Goal: Task Accomplishment & Management: Use online tool/utility

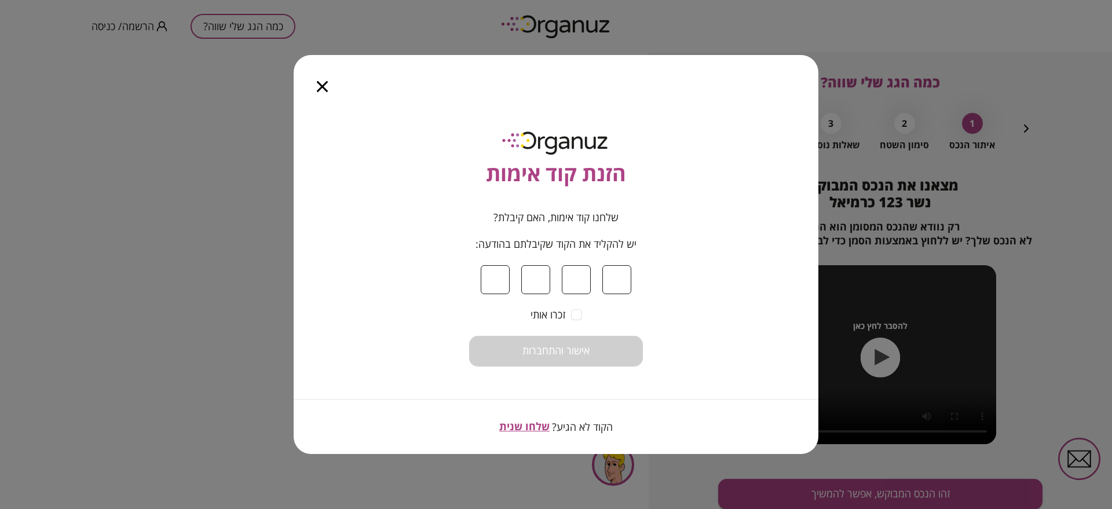
click at [531, 426] on span "שלחו שנית" at bounding box center [524, 426] width 50 height 14
click at [494, 277] on input at bounding box center [495, 279] width 29 height 29
type input "*"
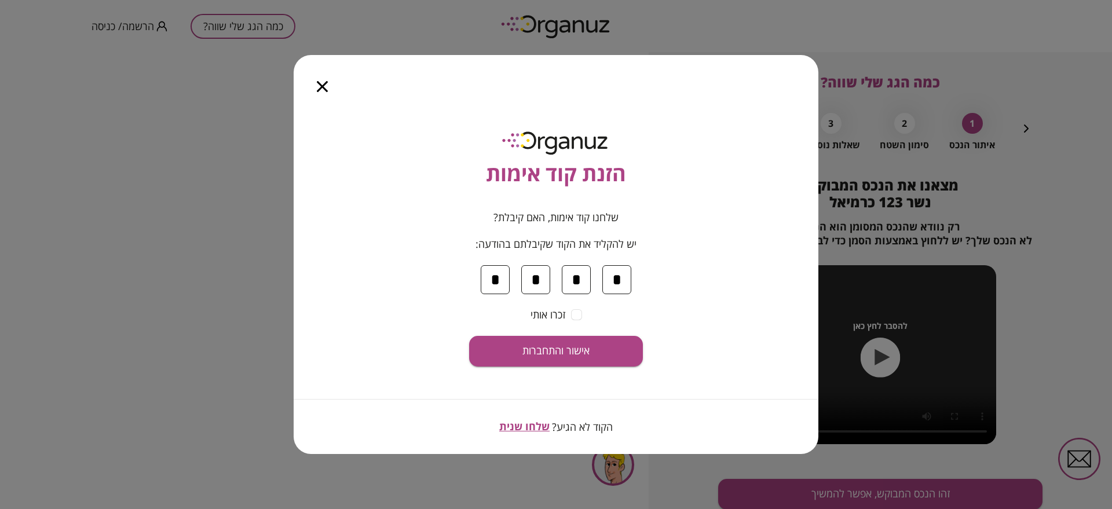
type input "*"
click at [576, 345] on span "אישור והתחברות" at bounding box center [555, 351] width 67 height 13
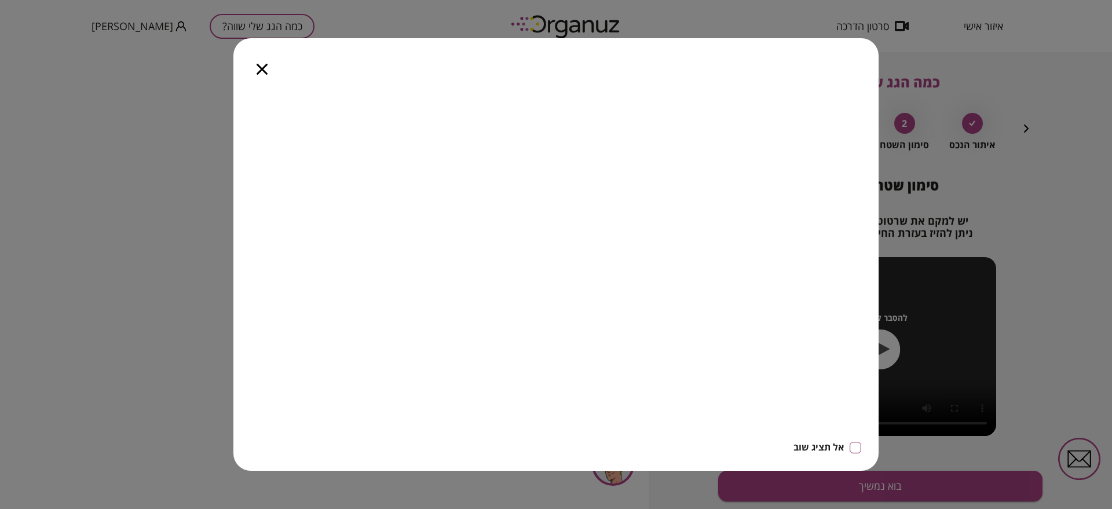
click at [265, 71] on icon "button" at bounding box center [262, 69] width 11 height 11
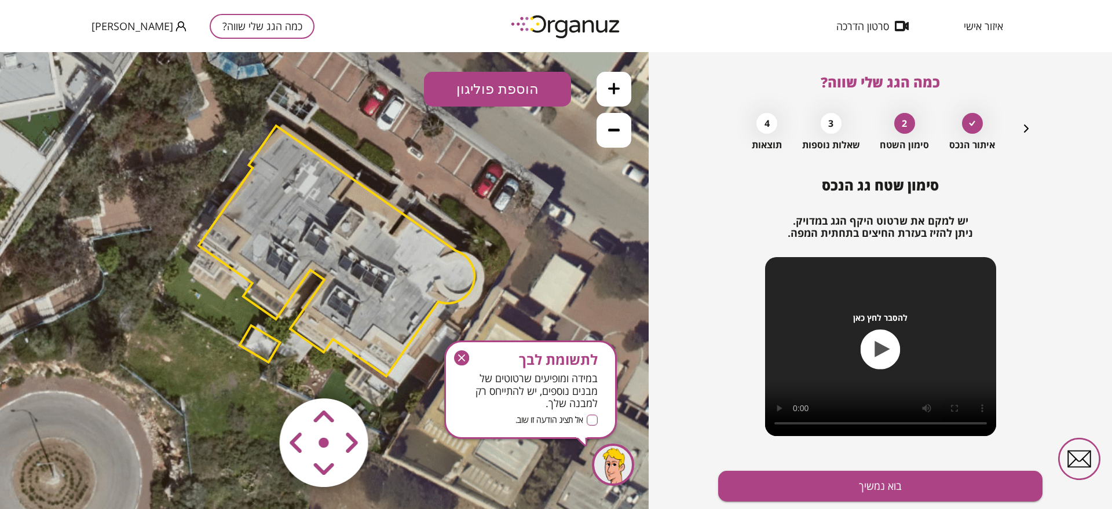
drag, startPoint x: 337, startPoint y: 240, endPoint x: 349, endPoint y: 210, distance: 31.7
click at [349, 210] on polygon at bounding box center [337, 251] width 276 height 251
click at [461, 356] on icon "button" at bounding box center [461, 357] width 15 height 15
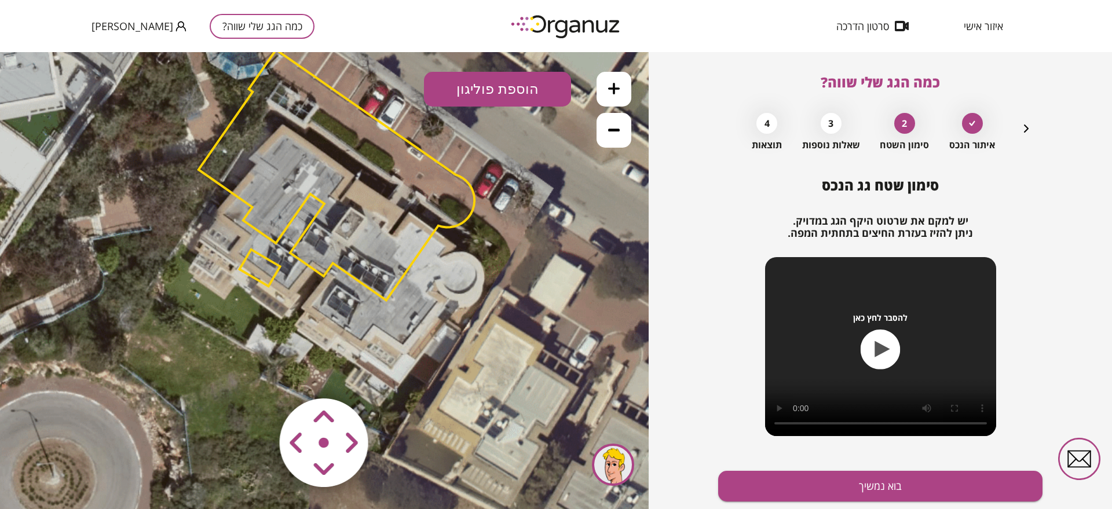
drag, startPoint x: 328, startPoint y: 424, endPoint x: 332, endPoint y: 446, distance: 21.8
click at [394, 374] on map at bounding box center [394, 374] width 0 height 0
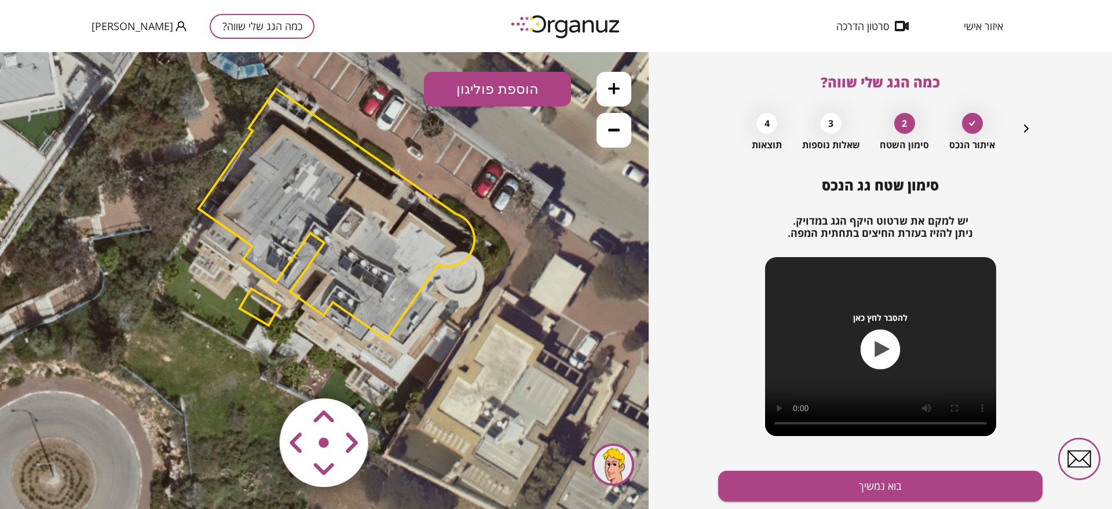
click at [255, 374] on area at bounding box center [255, 374] width 0 height 0
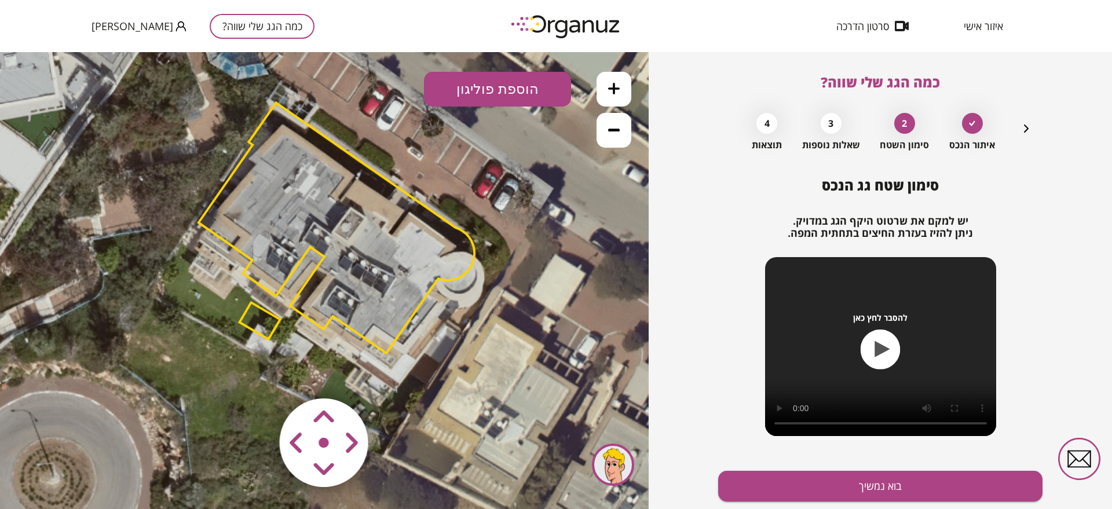
click at [255, 374] on area at bounding box center [255, 374] width 0 height 0
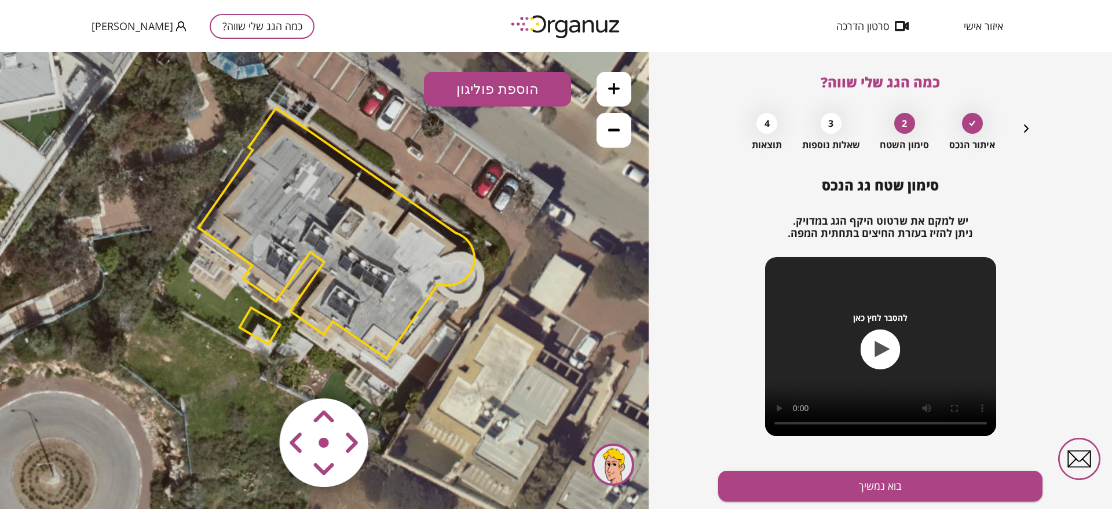
click at [255, 374] on area at bounding box center [255, 374] width 0 height 0
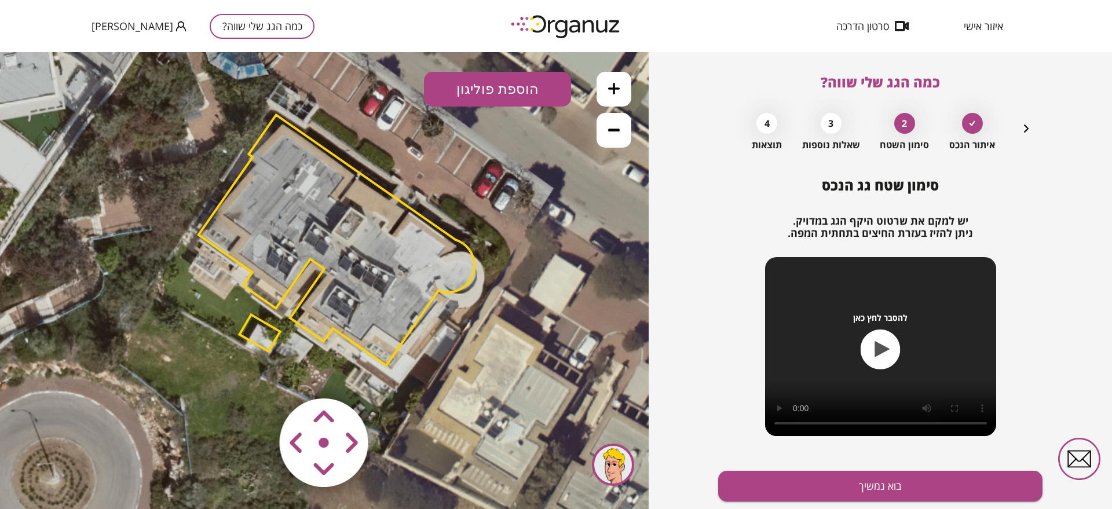
click at [255, 374] on area at bounding box center [255, 374] width 0 height 0
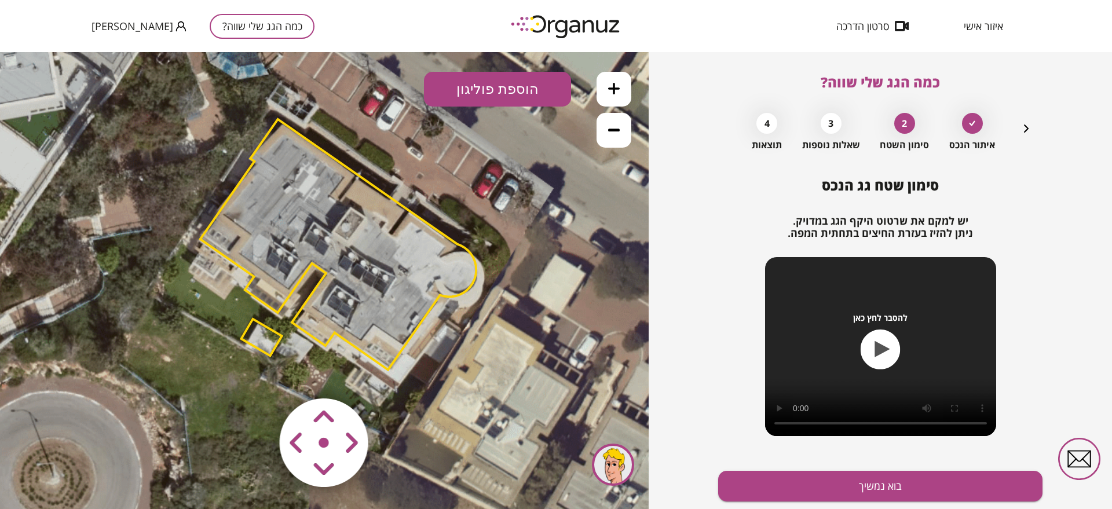
click at [255, 374] on area at bounding box center [255, 374] width 0 height 0
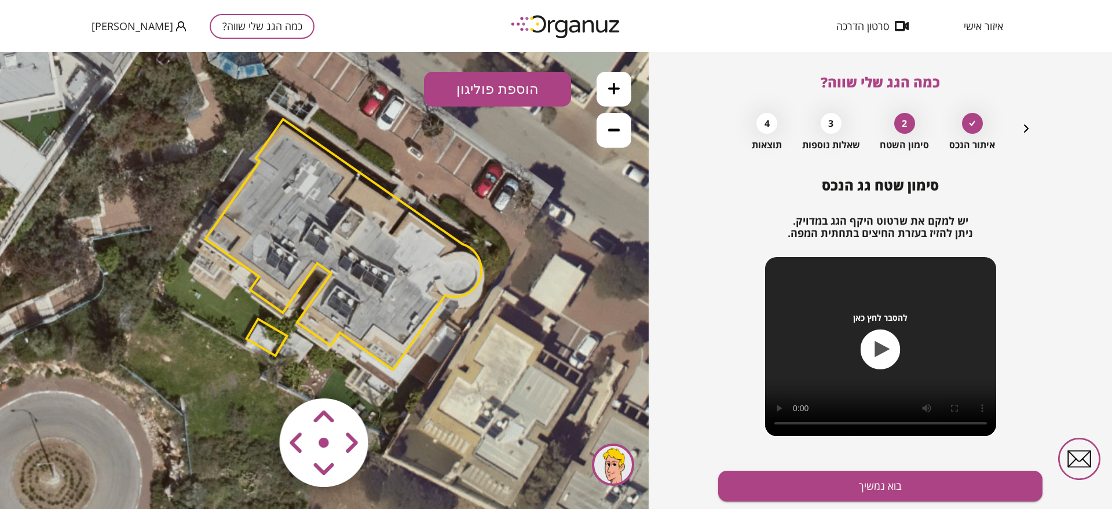
click at [255, 374] on area at bounding box center [255, 374] width 0 height 0
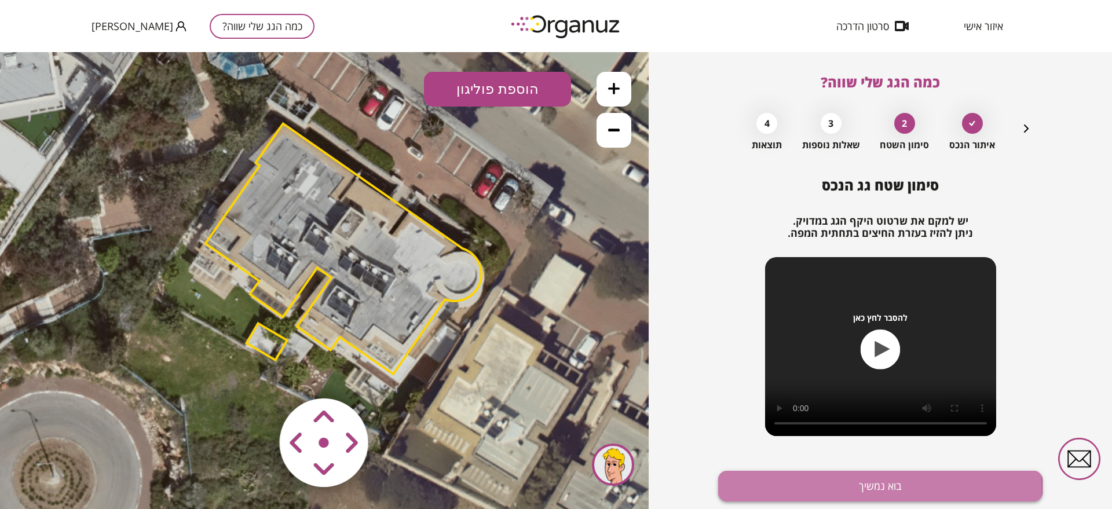
click at [782, 489] on button "בוא נמשיך" at bounding box center [880, 486] width 324 height 31
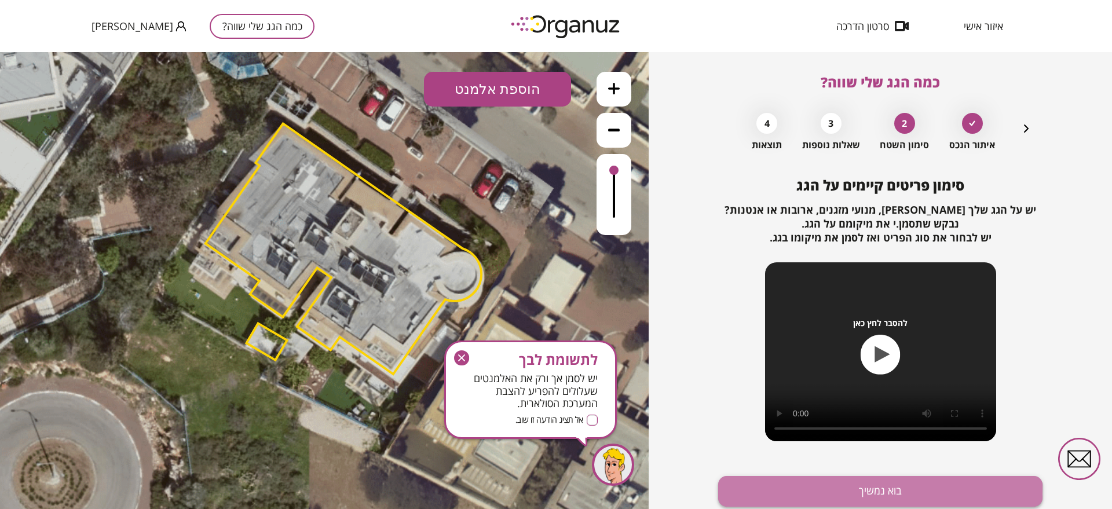
click at [850, 493] on button "בוא נמשיך" at bounding box center [880, 491] width 324 height 31
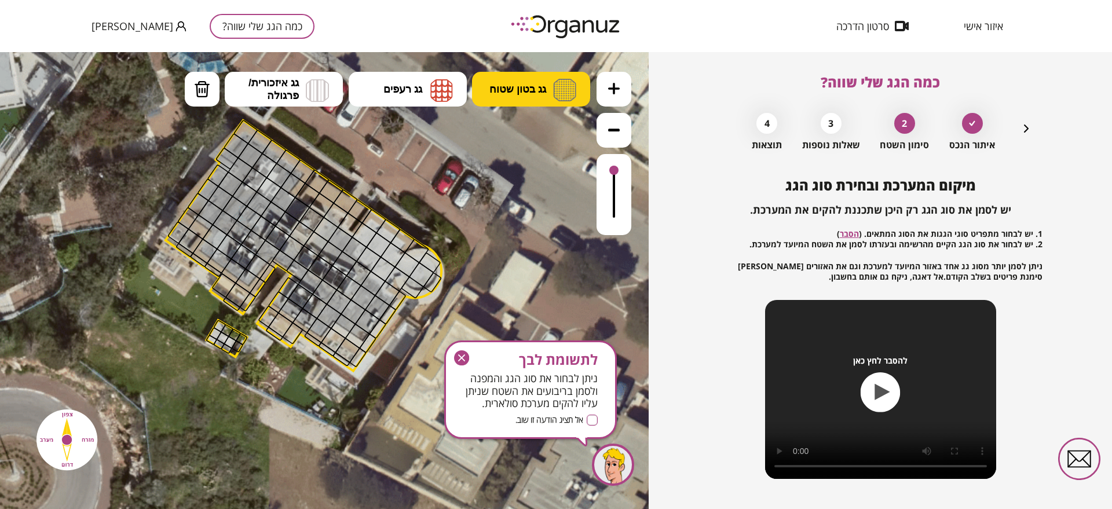
click at [525, 85] on span "גג בטון שטוח" at bounding box center [517, 89] width 57 height 13
drag, startPoint x: 246, startPoint y: 134, endPoint x: 304, endPoint y: 171, distance: 68.4
click at [304, 171] on div at bounding box center [302, 171] width 25 height 25
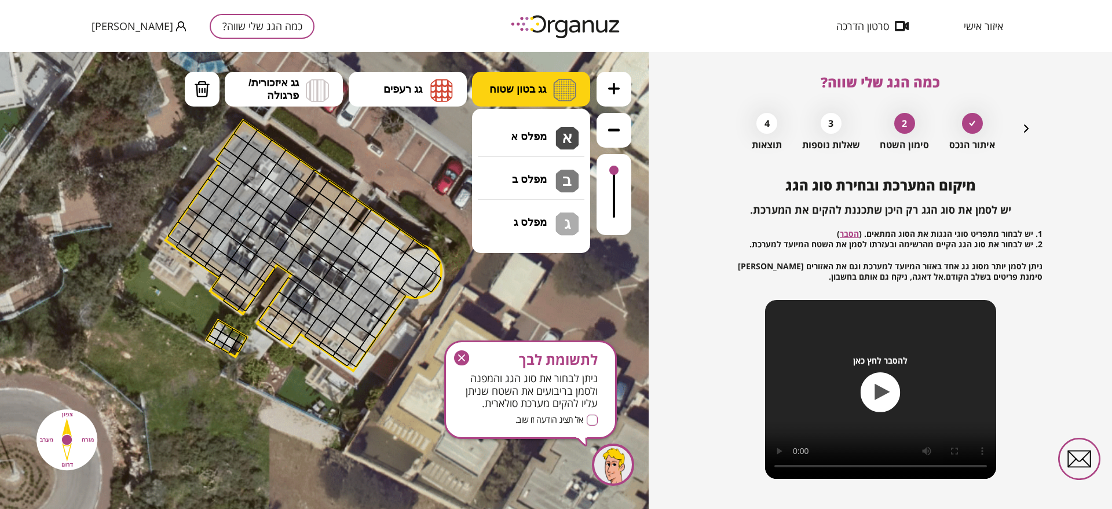
click at [541, 85] on span "גג בטון שטוח" at bounding box center [517, 89] width 57 height 13
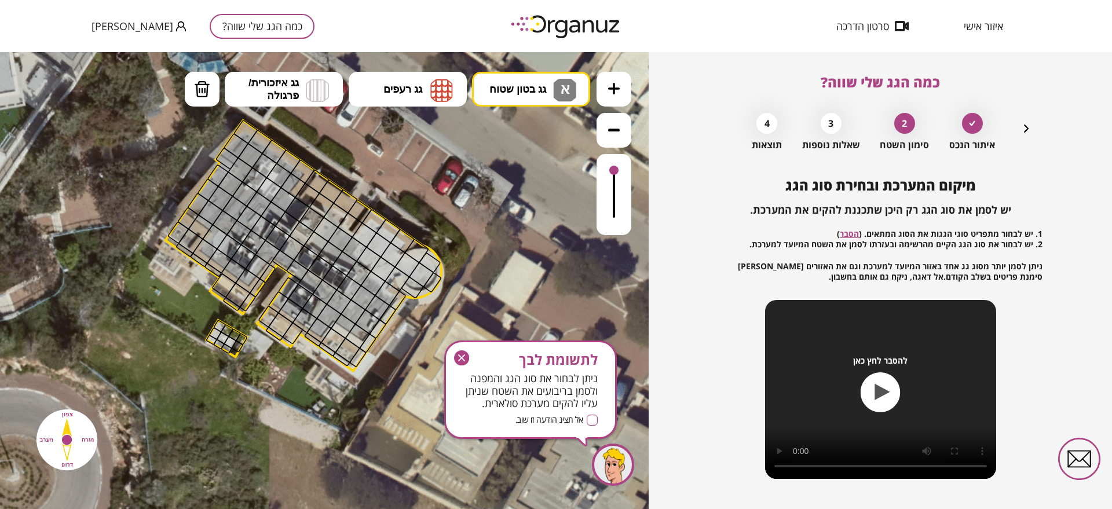
click at [527, 138] on div ".st0 { fill: #FFFFFF; } 10" at bounding box center [324, 280] width 649 height 457
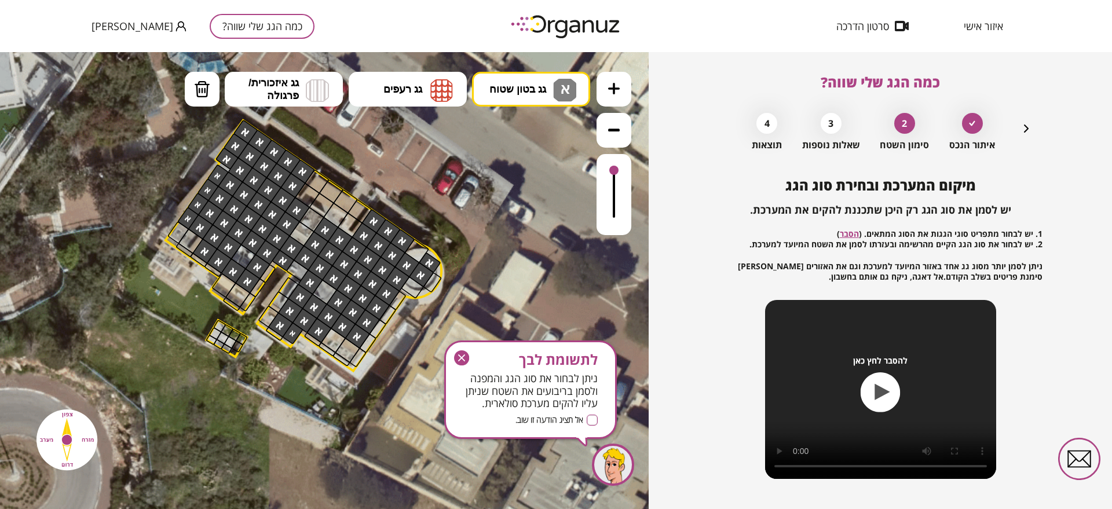
drag, startPoint x: 247, startPoint y: 136, endPoint x: 402, endPoint y: 239, distance: 186.6
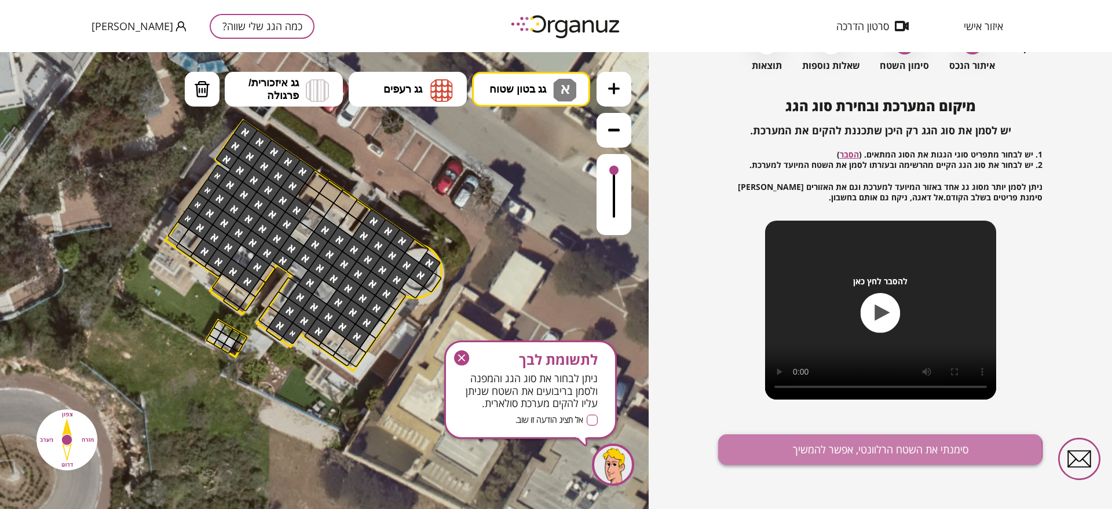
click at [810, 453] on button "סימנתי את השטח הרלוונטי, אפשר להמשיך" at bounding box center [880, 449] width 324 height 31
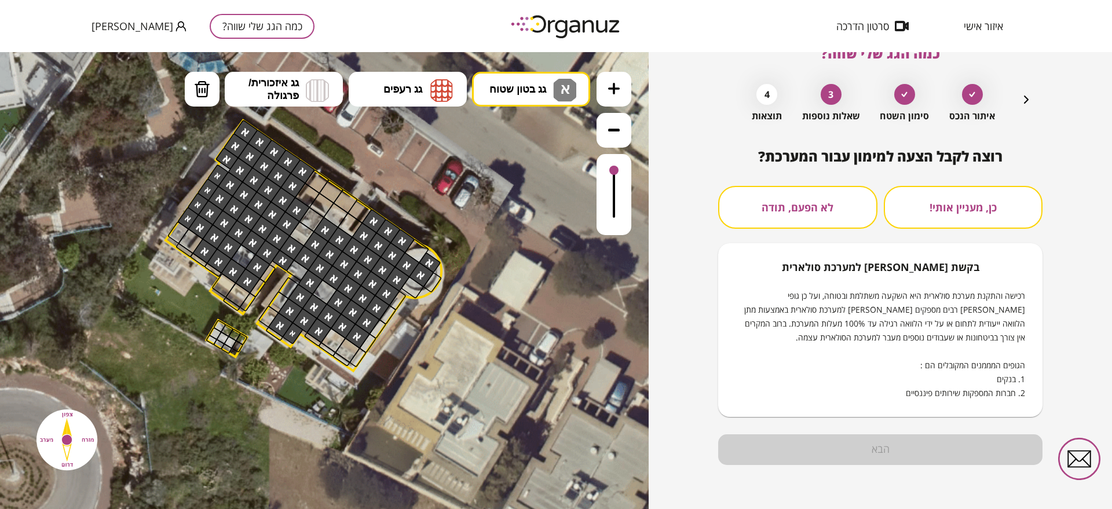
scroll to position [28, 0]
click at [811, 200] on button "לא הפעם, תודה" at bounding box center [797, 207] width 159 height 43
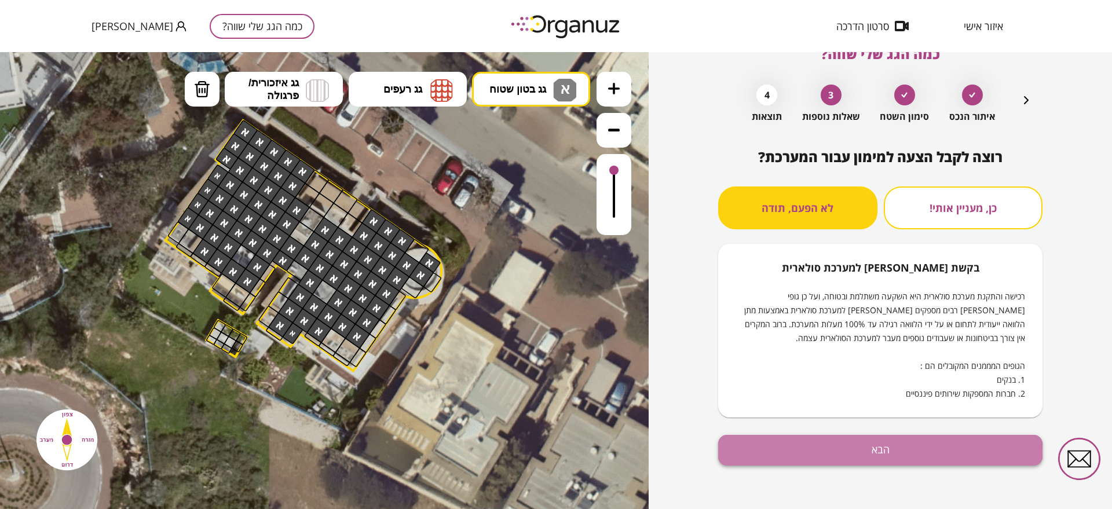
click at [867, 451] on button "הבא" at bounding box center [880, 450] width 324 height 31
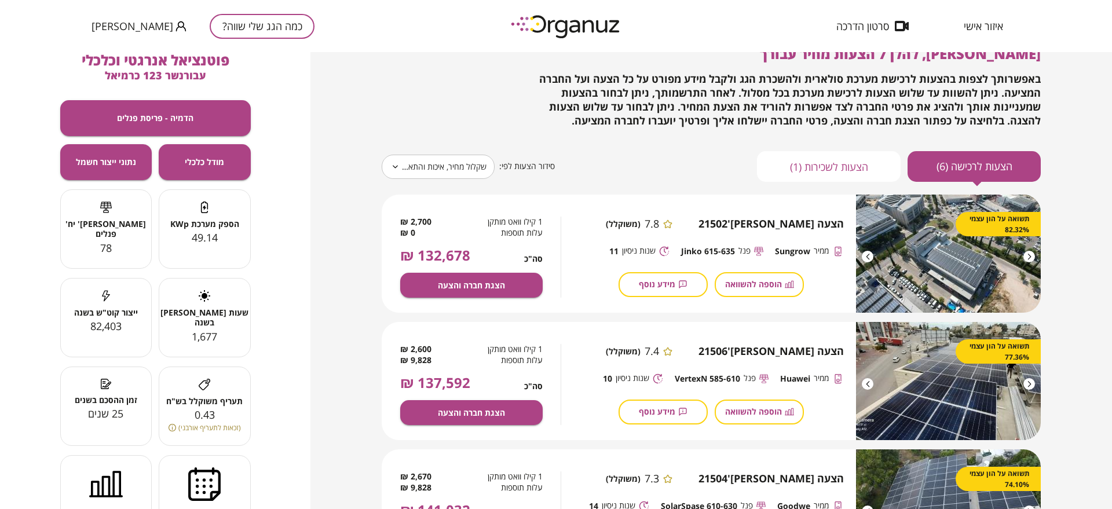
scroll to position [34, 0]
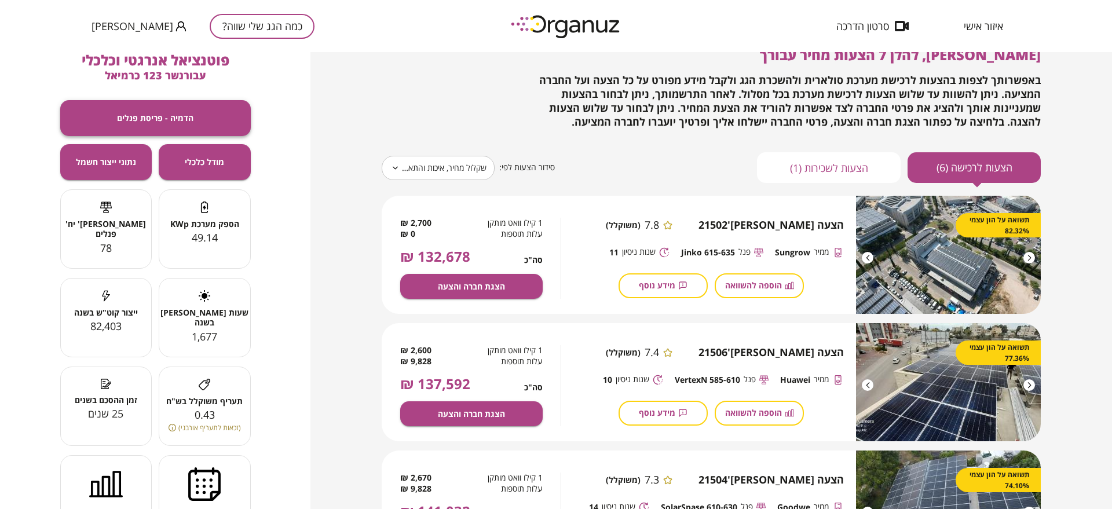
click at [210, 122] on button "הדמיה - פריסת פנלים" at bounding box center [155, 118] width 191 height 36
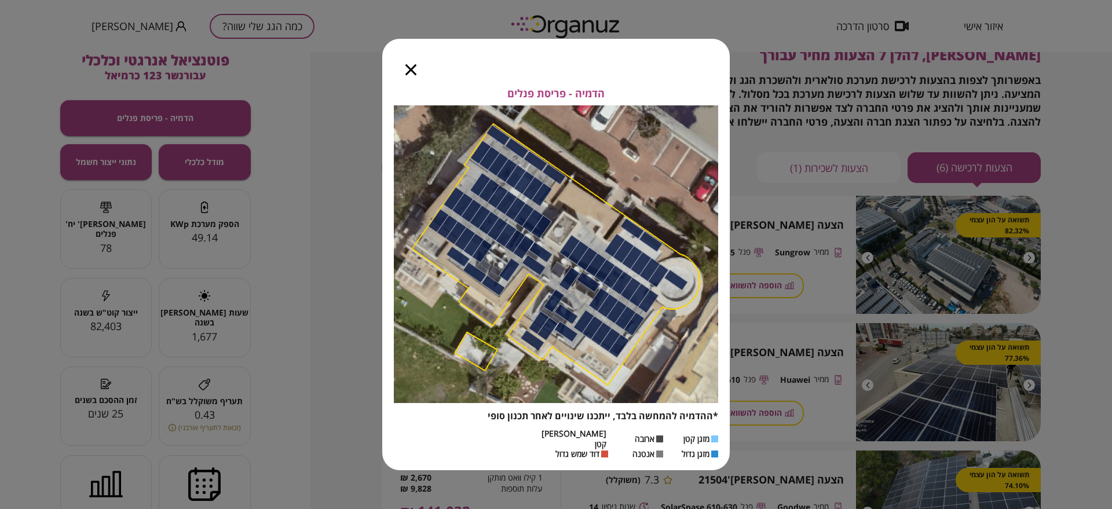
click at [409, 69] on icon "button" at bounding box center [410, 69] width 11 height 11
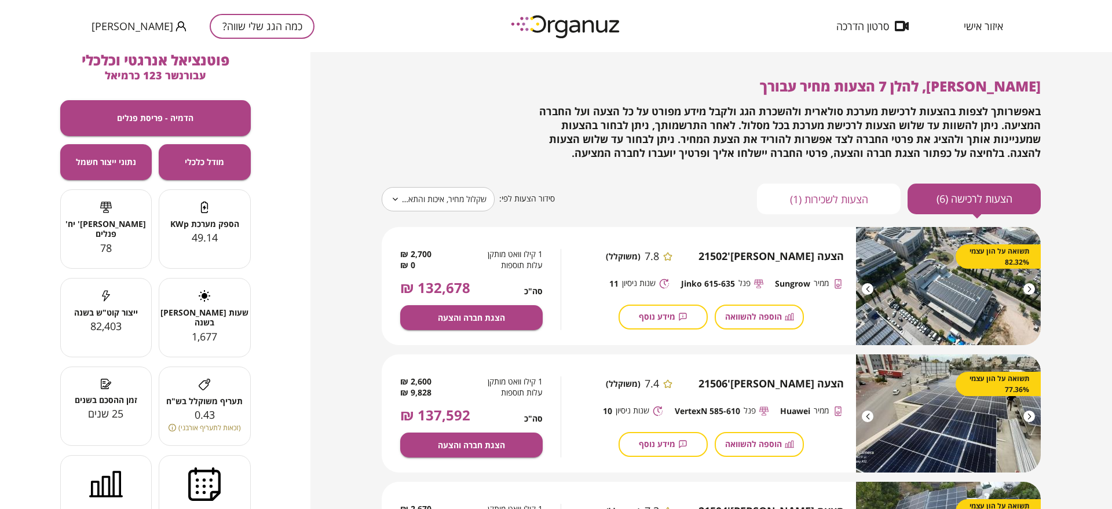
scroll to position [0, 0]
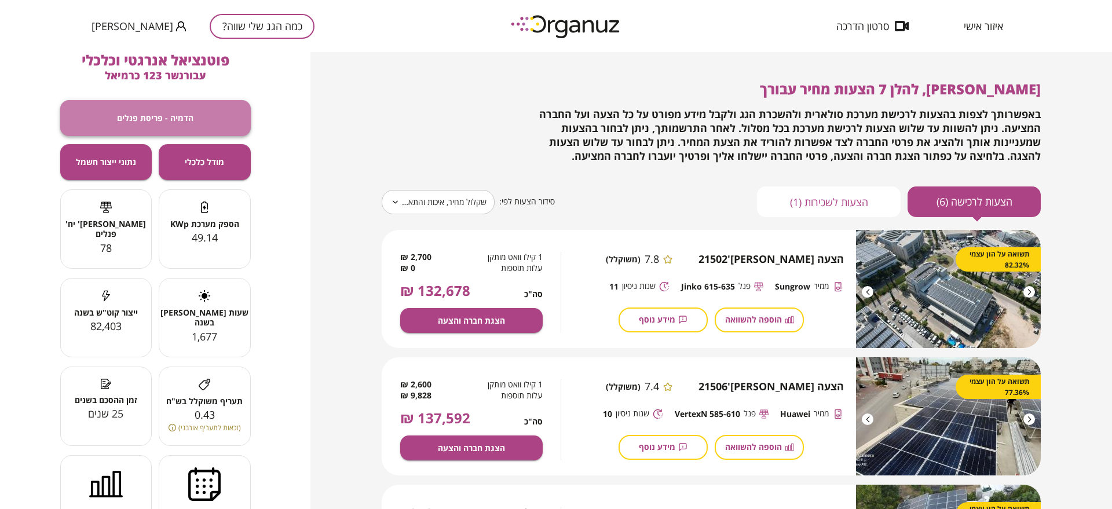
click at [187, 111] on button "הדמיה - פריסת פנלים" at bounding box center [155, 118] width 191 height 36
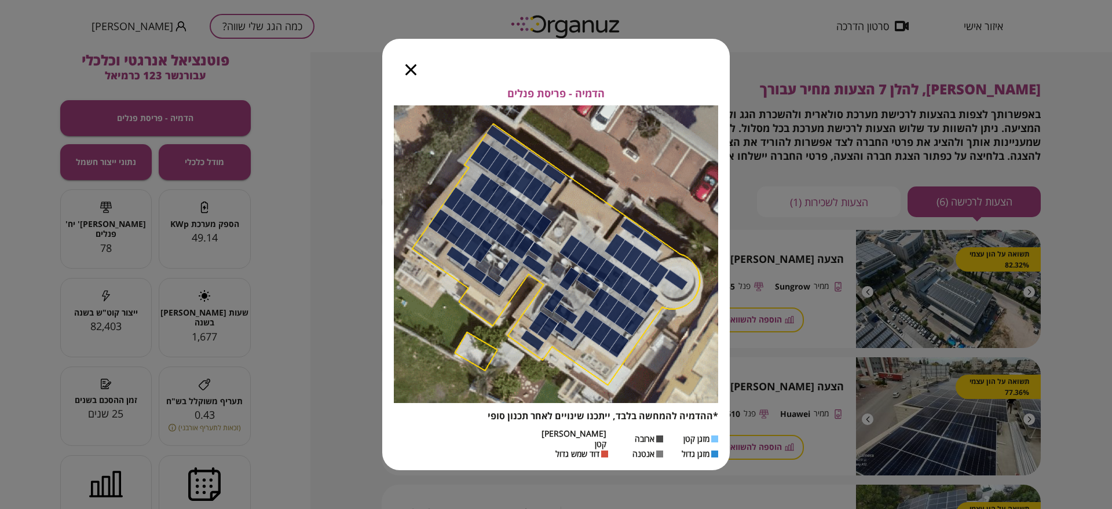
click at [410, 75] on icon "button" at bounding box center [410, 69] width 11 height 11
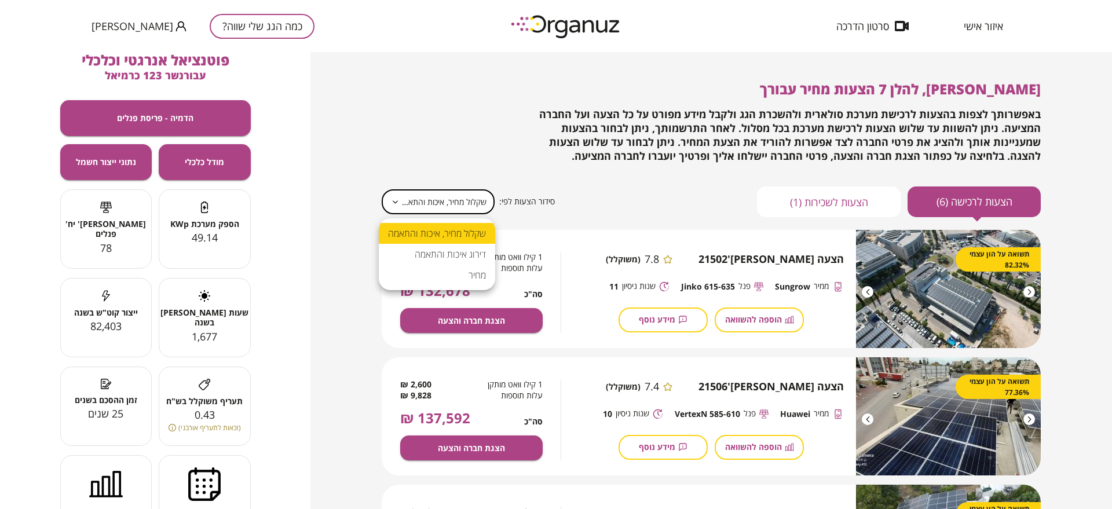
click at [445, 197] on body "**********" at bounding box center [556, 254] width 1112 height 509
click at [445, 197] on div at bounding box center [556, 254] width 1112 height 509
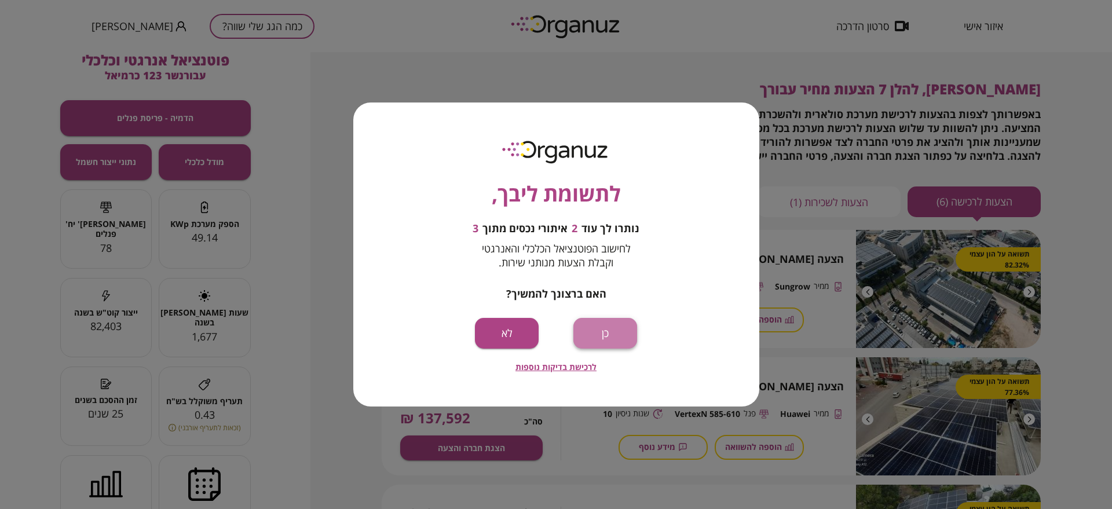
click at [596, 337] on button "כן" at bounding box center [605, 333] width 64 height 31
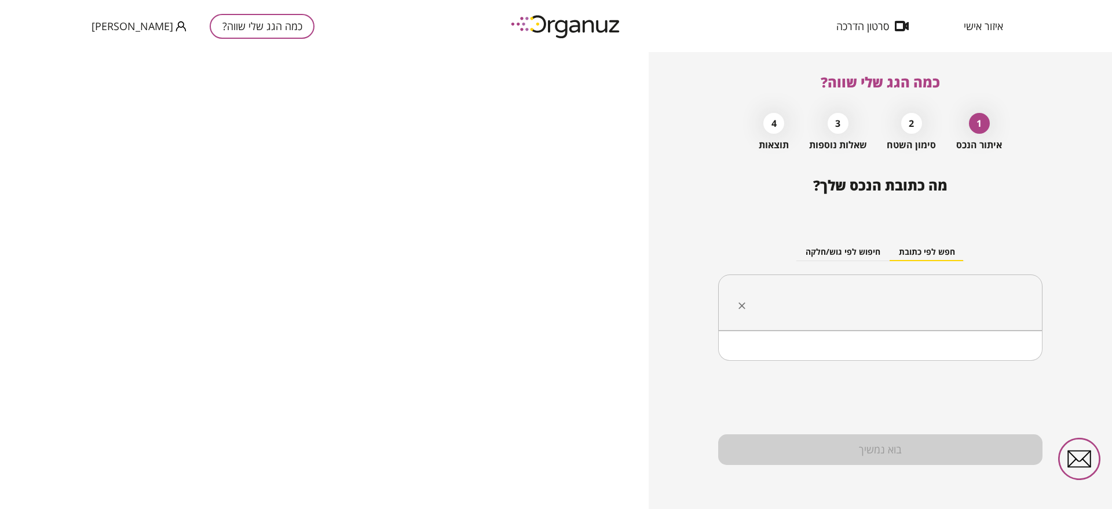
click at [838, 303] on input "text" at bounding box center [885, 302] width 288 height 29
type input "*"
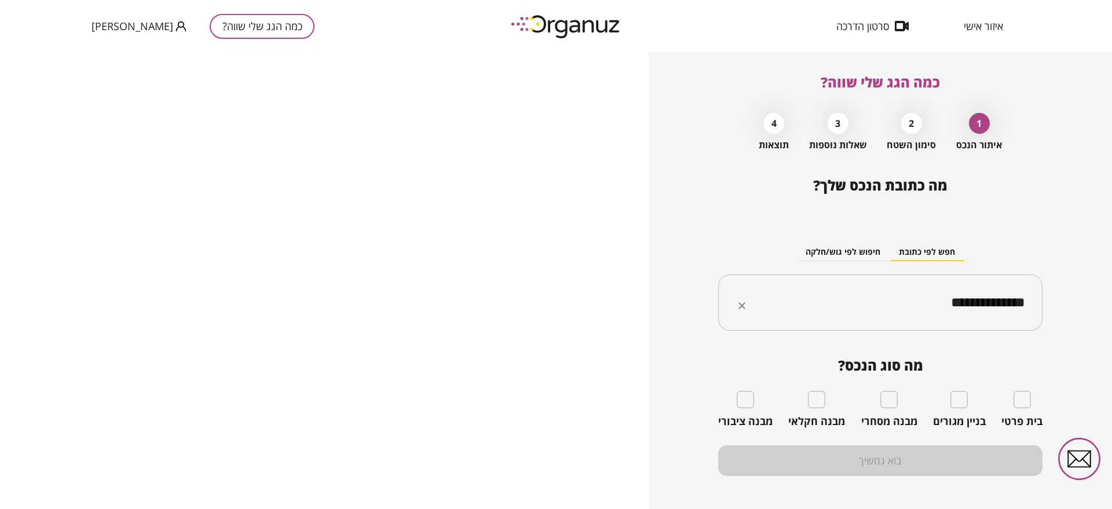
type input "**********"
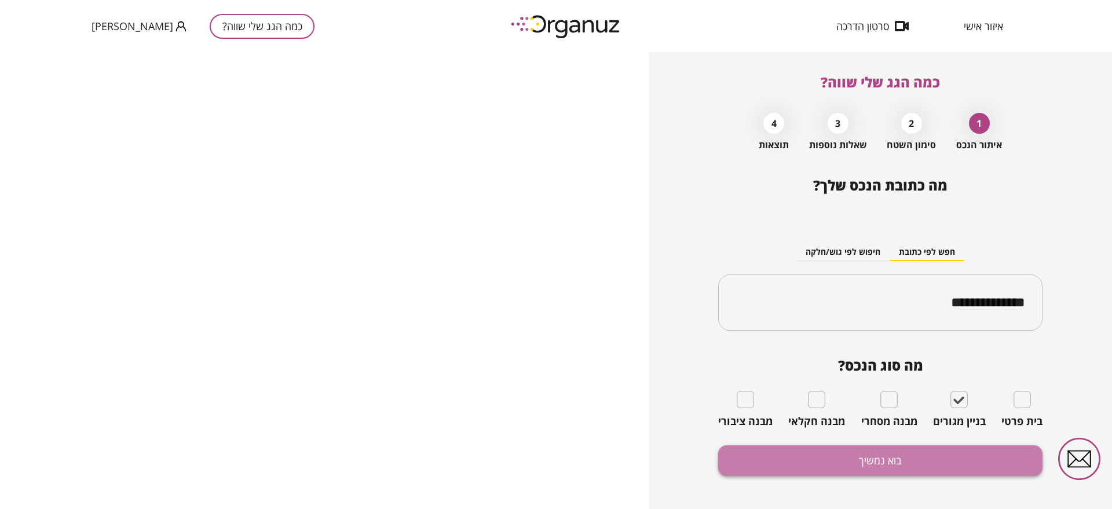
click at [902, 458] on button "בוא נמשיך" at bounding box center [880, 460] width 324 height 31
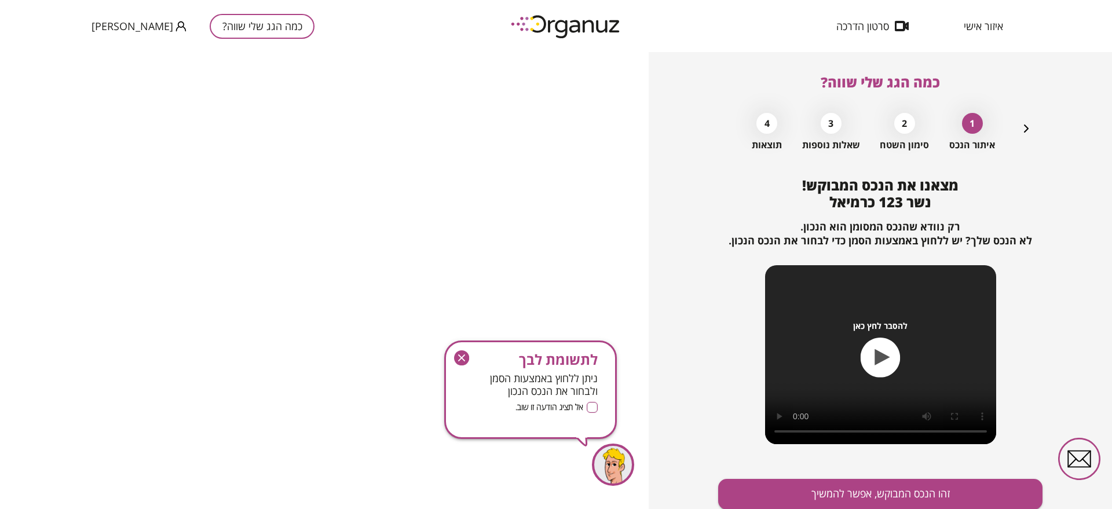
scroll to position [44, 0]
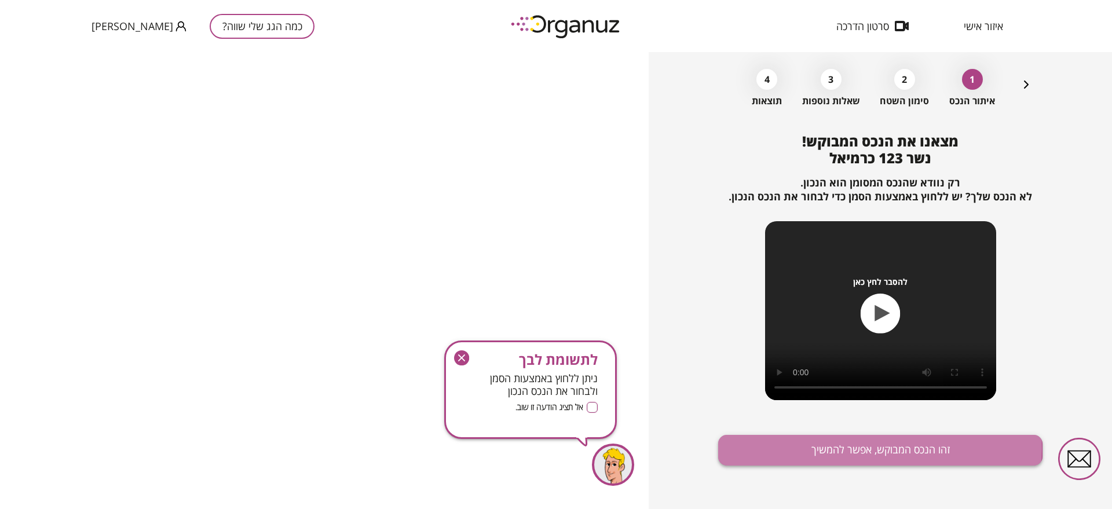
click at [848, 448] on button "זהו הנכס המבוקש, אפשר להמשיך" at bounding box center [880, 450] width 324 height 31
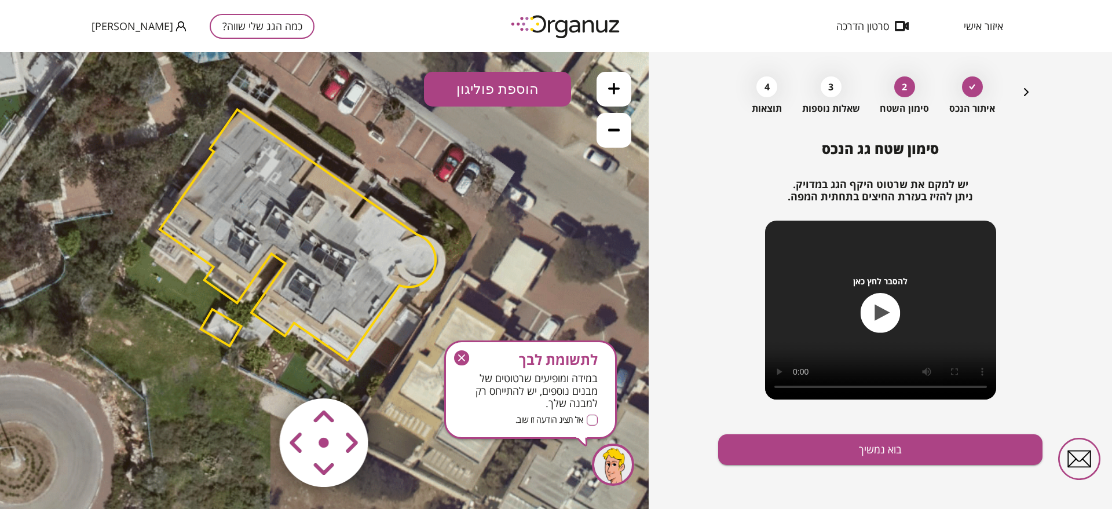
drag, startPoint x: 405, startPoint y: 281, endPoint x: 379, endPoint y: 236, distance: 52.4
click at [379, 236] on polygon at bounding box center [298, 234] width 276 height 251
click at [255, 374] on area at bounding box center [255, 374] width 0 height 0
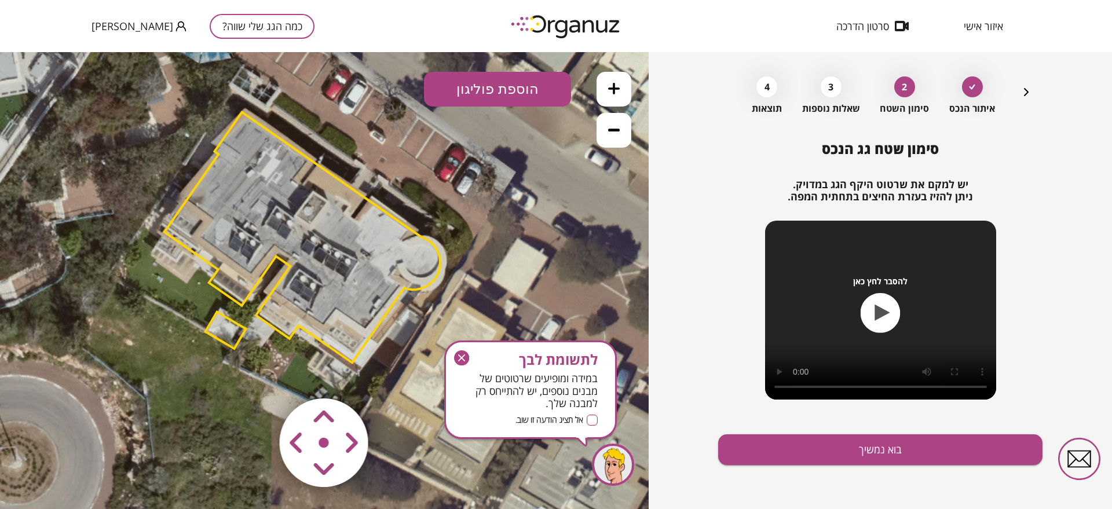
click at [255, 374] on area at bounding box center [255, 374] width 0 height 0
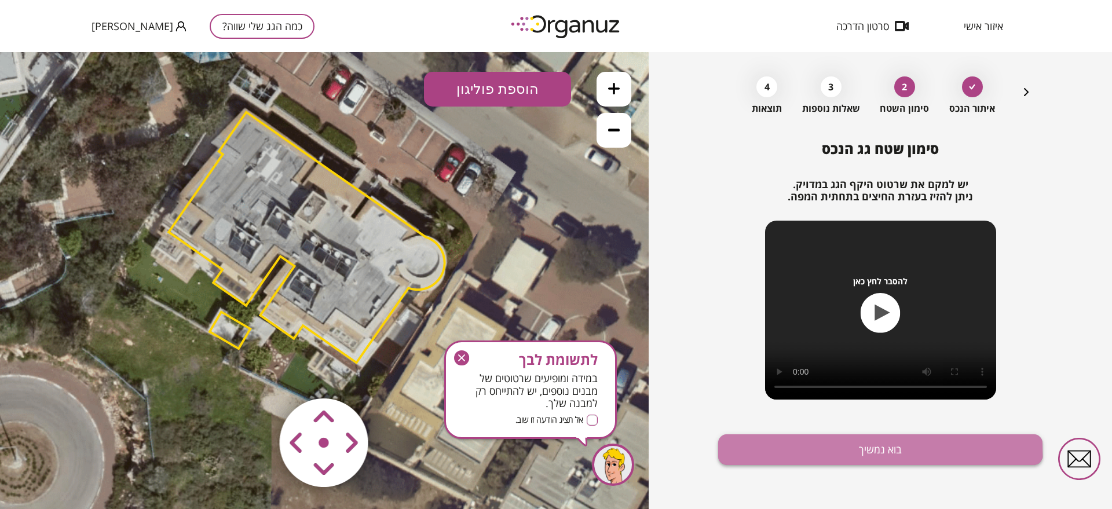
click at [783, 442] on button "בוא נמשיך" at bounding box center [880, 449] width 324 height 31
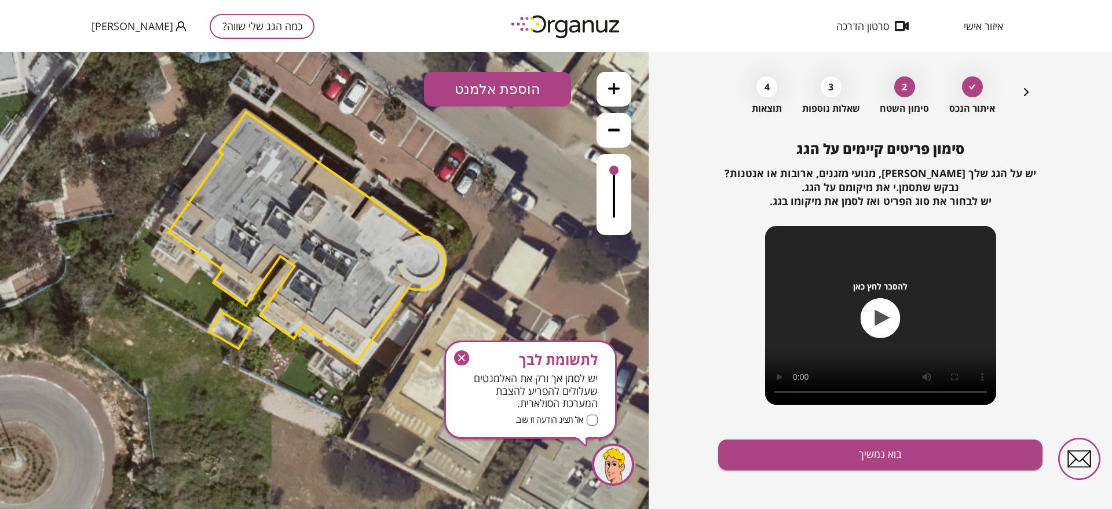
click at [512, 86] on button "הוספת אלמנט" at bounding box center [497, 89] width 147 height 35
click at [502, 219] on div ".st0 { fill: #FFFFFF; } .st0 { fill: #FFFFFF; }" at bounding box center [324, 280] width 649 height 457
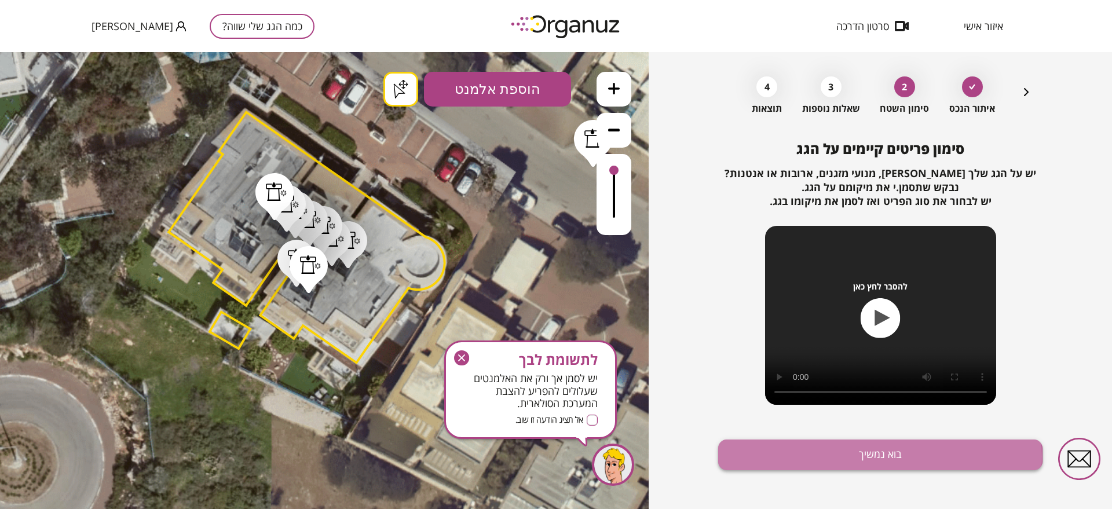
click at [830, 457] on button "בוא נמשיך" at bounding box center [880, 455] width 324 height 31
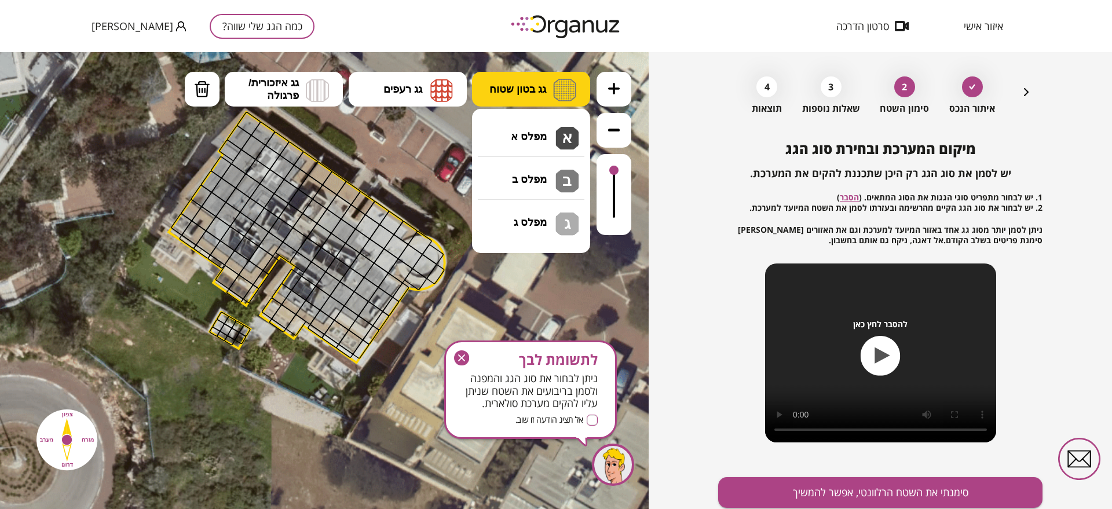
click at [497, 89] on span "גג בטון שטוח" at bounding box center [517, 89] width 57 height 13
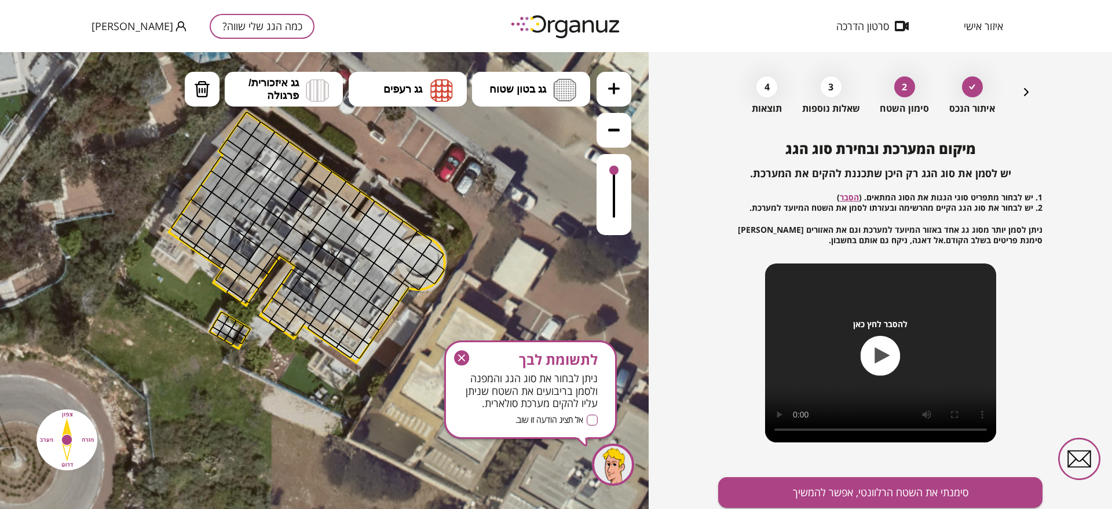
click at [239, 140] on div at bounding box center [238, 137] width 25 height 25
click at [237, 139] on div at bounding box center [238, 137] width 25 height 25
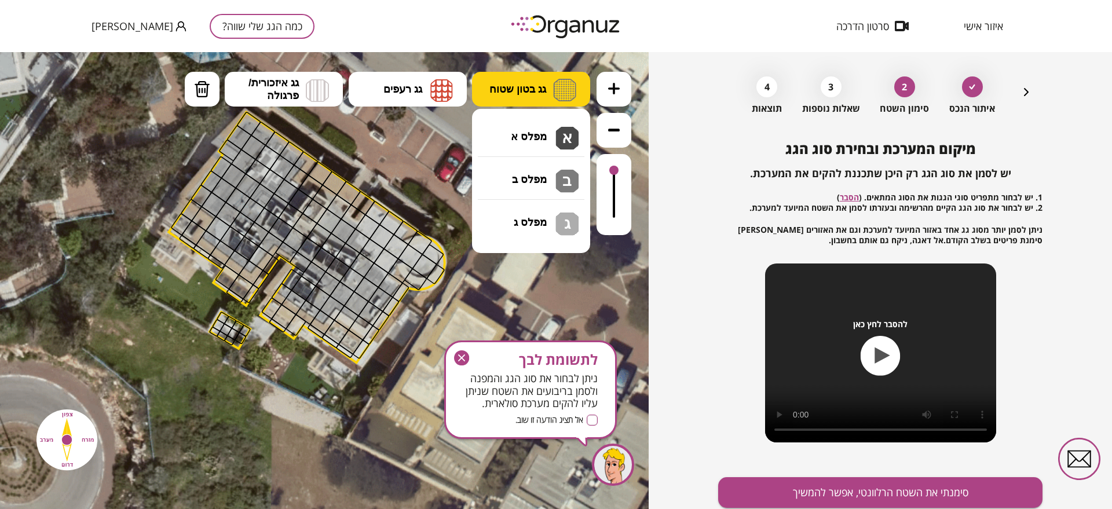
click at [521, 87] on span "גג בטון שטוח" at bounding box center [517, 89] width 57 height 13
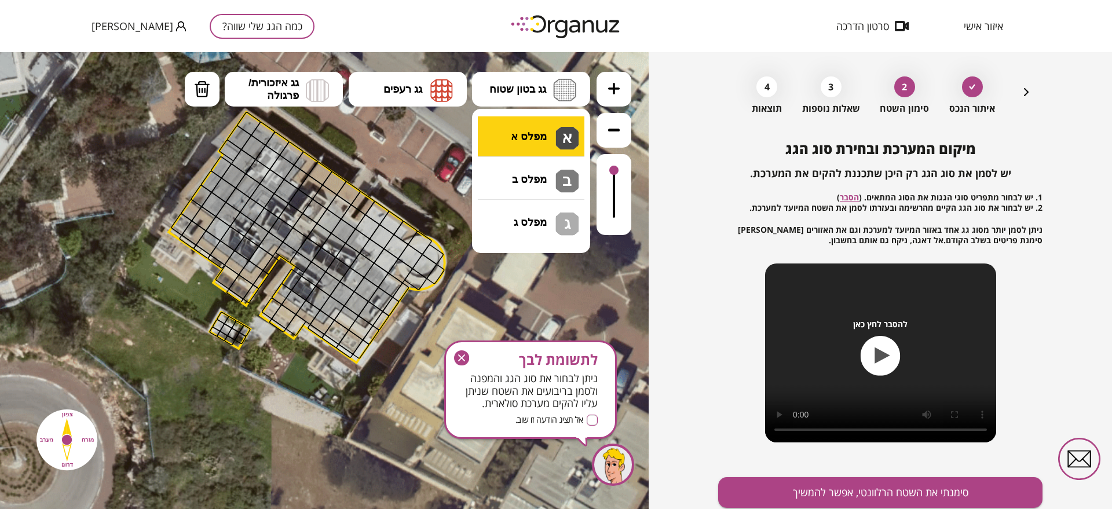
click at [525, 137] on div ".st0 { fill: #FFFFFF; } .st0 { fill: #FFFFFF; }" at bounding box center [324, 280] width 649 height 457
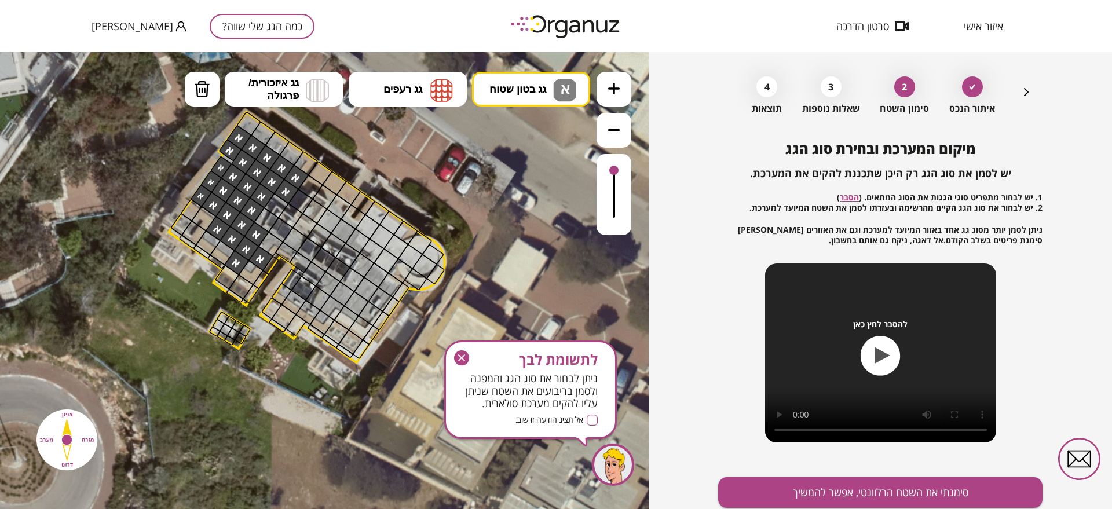
drag, startPoint x: 241, startPoint y: 138, endPoint x: 217, endPoint y: 230, distance: 95.4
click at [233, 260] on div at bounding box center [236, 262] width 25 height 25
click at [235, 263] on div at bounding box center [236, 262] width 25 height 25
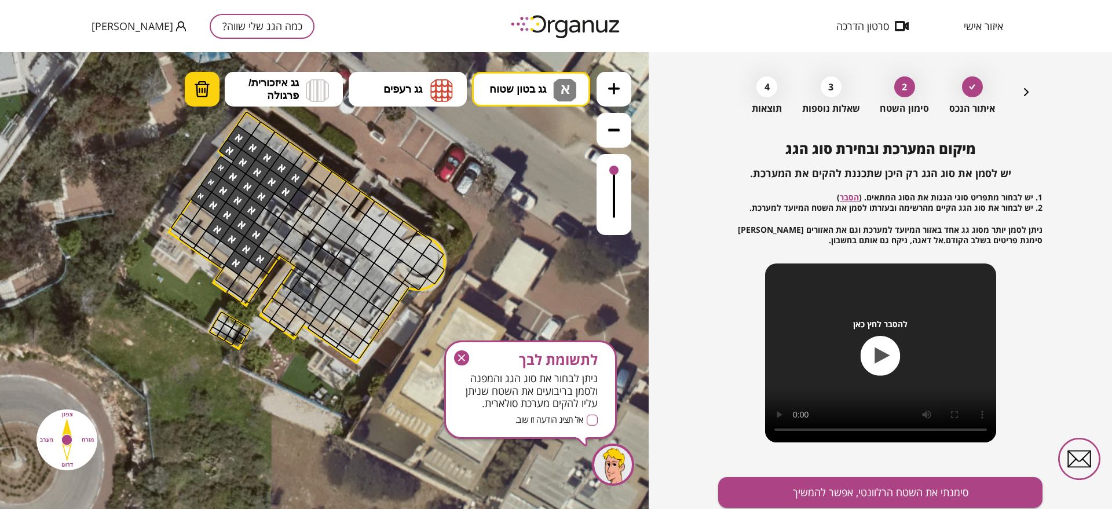
click at [193, 87] on button "מחיקה" at bounding box center [202, 89] width 35 height 35
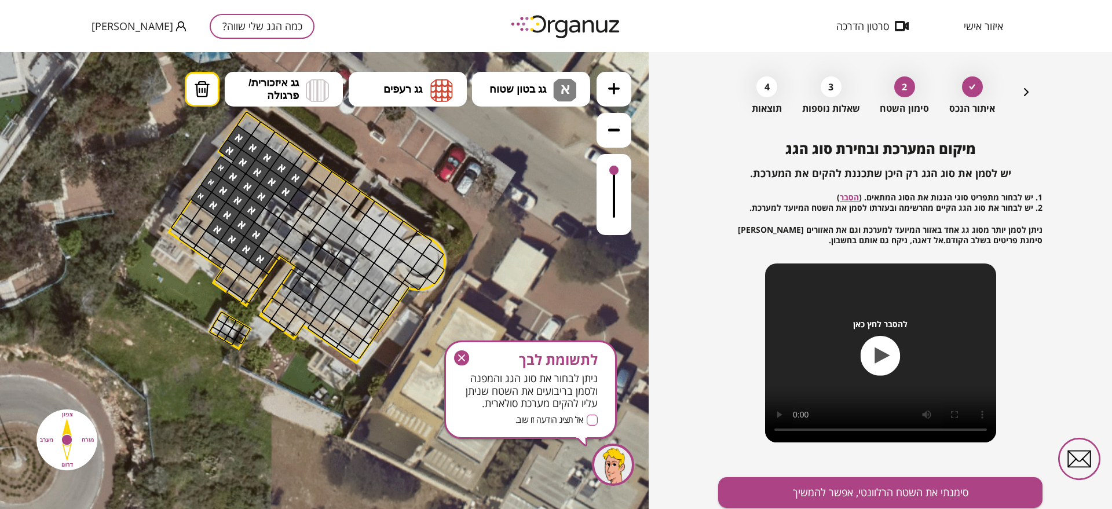
click at [234, 263] on div at bounding box center [236, 262] width 25 height 25
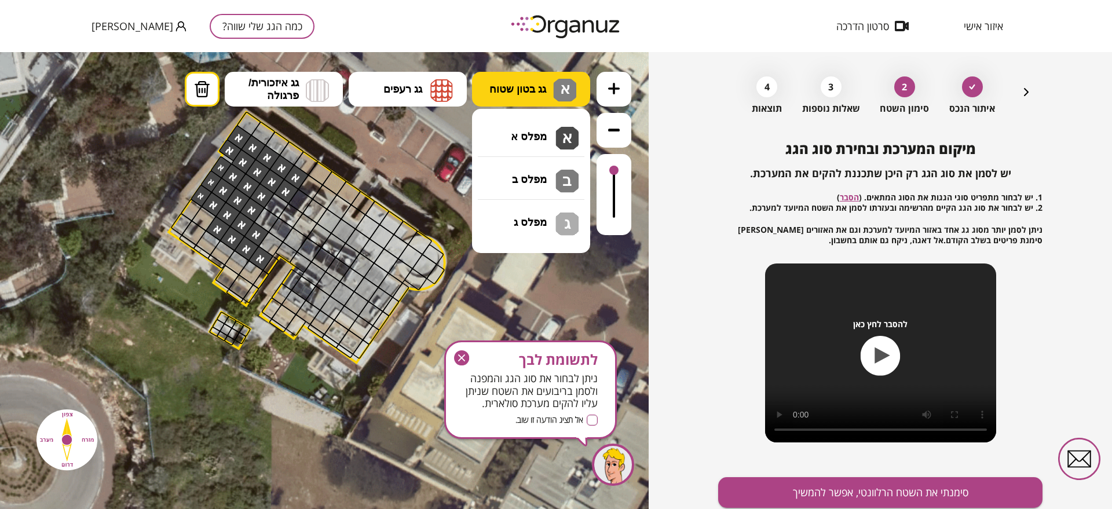
click at [536, 88] on span "גג בטון שטוח" at bounding box center [517, 89] width 57 height 13
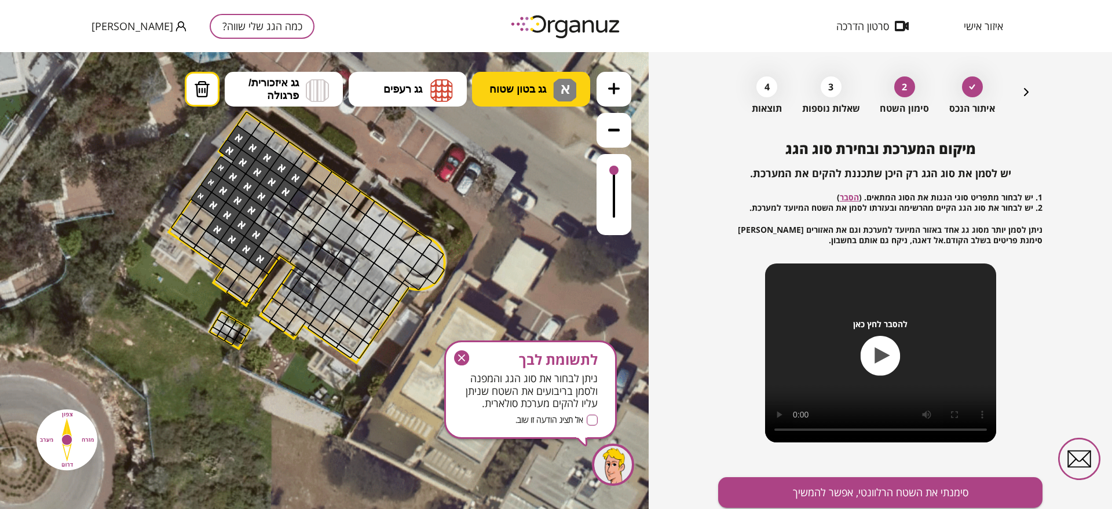
drag, startPoint x: 342, startPoint y: 290, endPoint x: 540, endPoint y: 92, distance: 280.5
click at [540, 92] on div ".st0 { fill: #FFFFFF; } .st0 { fill: #FFFFFF; }" at bounding box center [324, 280] width 649 height 457
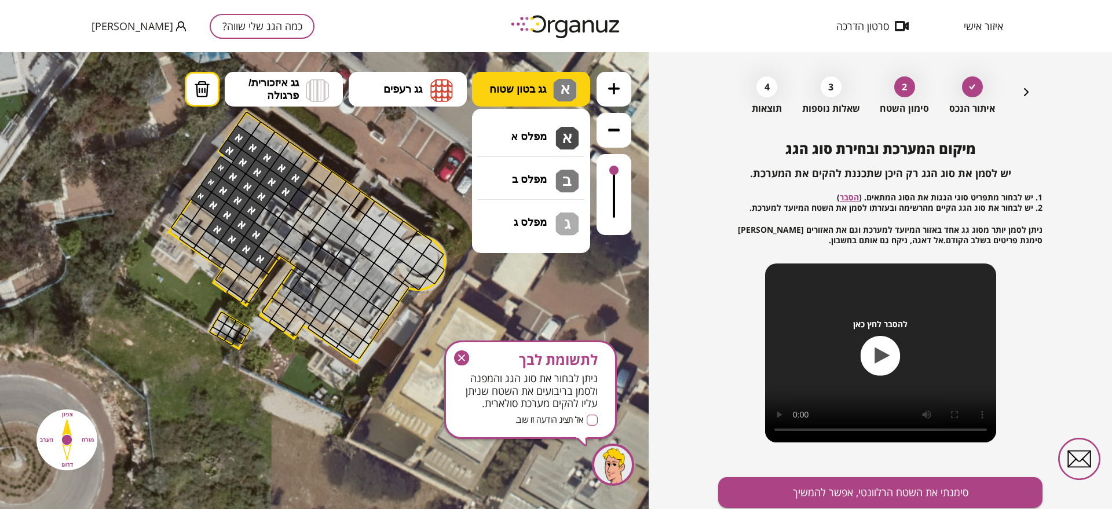
click at [540, 92] on span "גג בטון שטוח" at bounding box center [517, 89] width 57 height 13
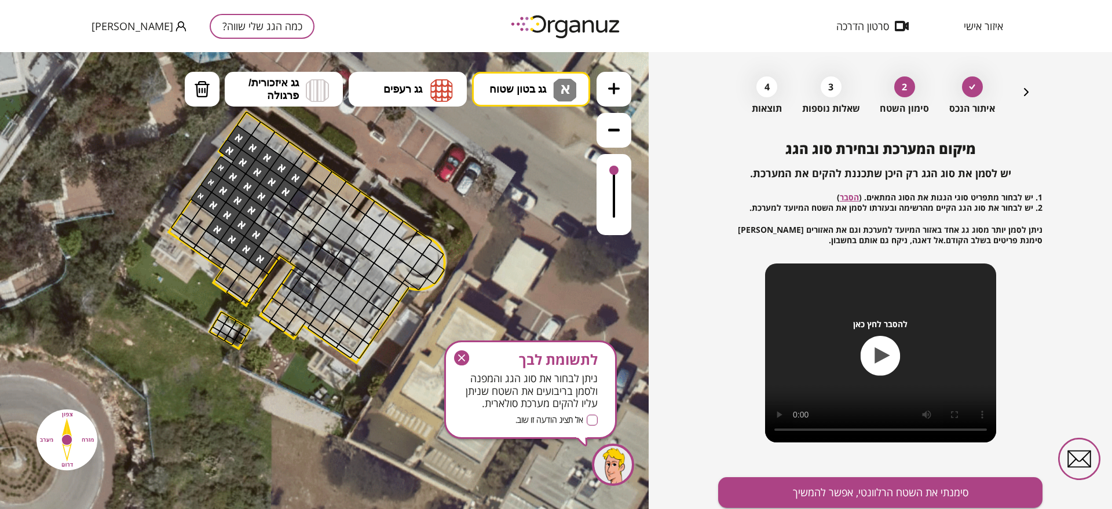
click at [538, 129] on div ".st0 { fill: #FFFFFF; } .st0 { fill: #FFFFFF; }" at bounding box center [324, 280] width 649 height 457
drag, startPoint x: 346, startPoint y: 230, endPoint x: 380, endPoint y: 239, distance: 35.3
drag, startPoint x: 398, startPoint y: 232, endPoint x: 382, endPoint y: 261, distance: 33.2
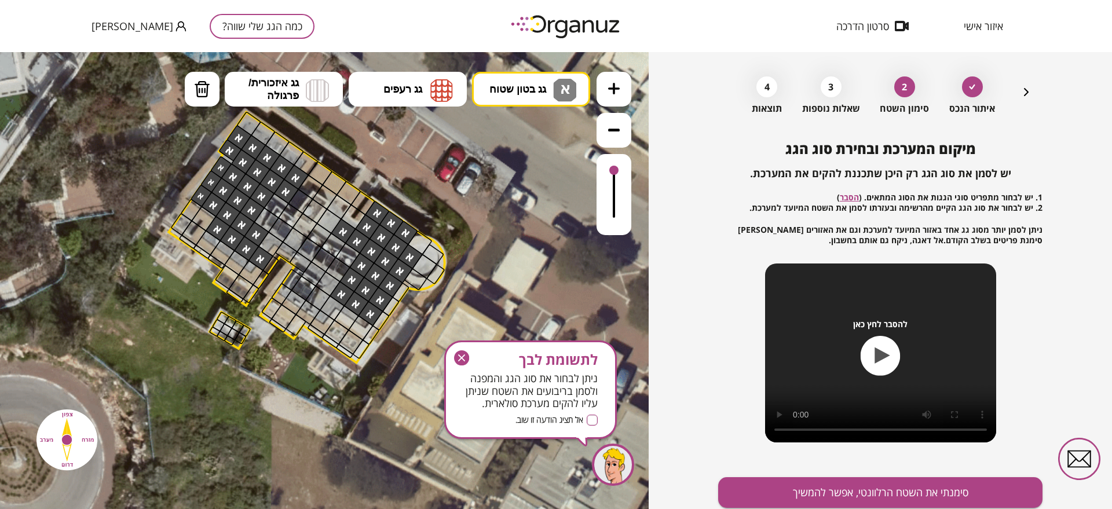
drag, startPoint x: 364, startPoint y: 266, endPoint x: 346, endPoint y: 296, distance: 34.8
drag, startPoint x: 250, startPoint y: 128, endPoint x: 299, endPoint y: 160, distance: 58.6
click at [735, 488] on button "סימנתי את השטח הרלוונטי, אפשר להמשיך" at bounding box center [880, 492] width 324 height 31
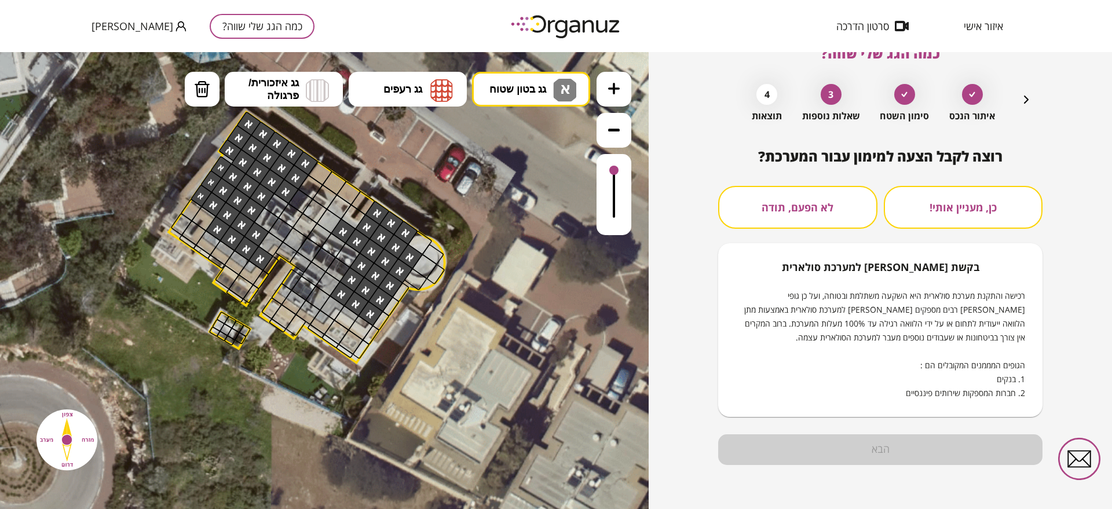
scroll to position [28, 0]
click at [841, 204] on button "לא הפעם, תודה" at bounding box center [797, 207] width 159 height 43
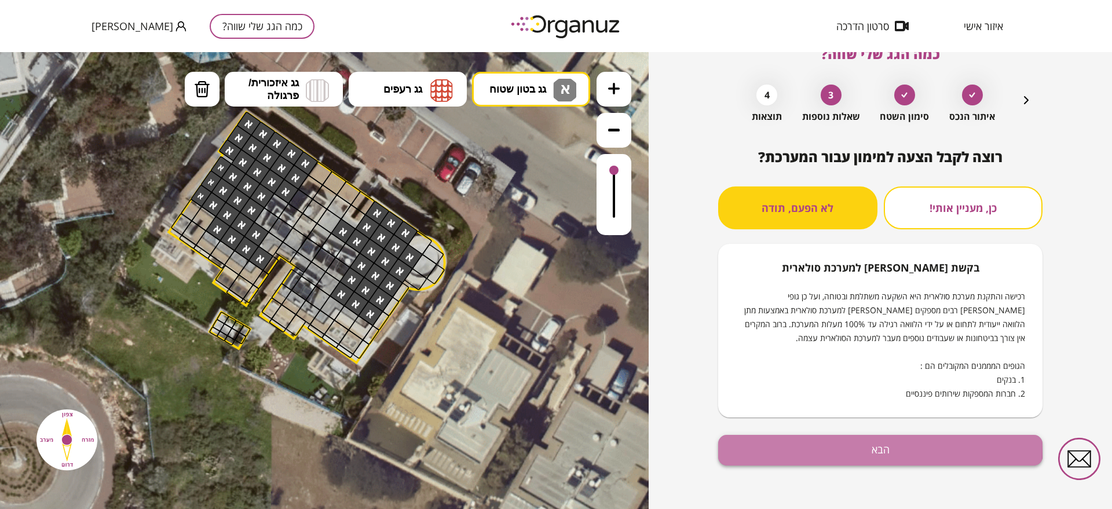
click at [816, 445] on button "הבא" at bounding box center [880, 450] width 324 height 31
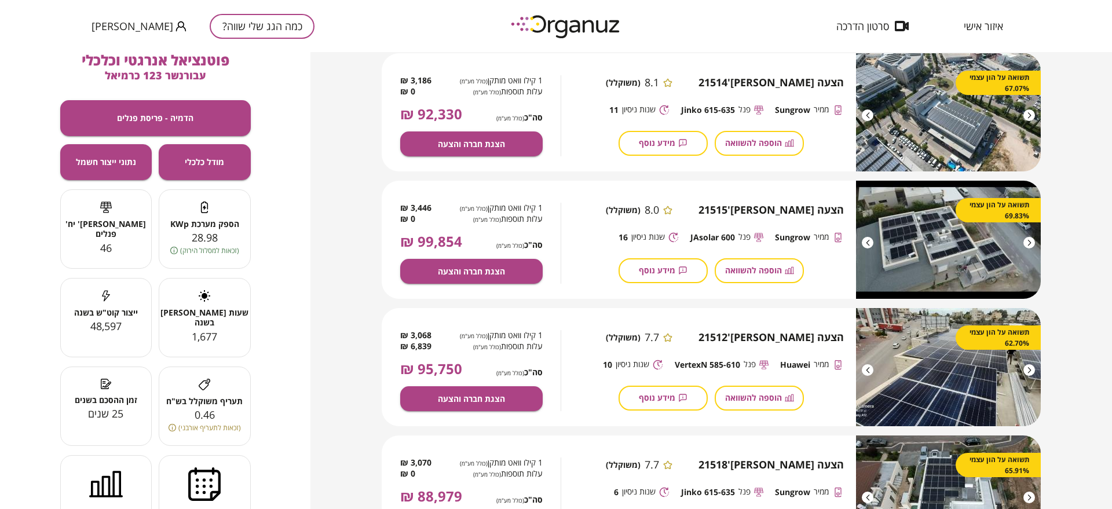
scroll to position [178, 0]
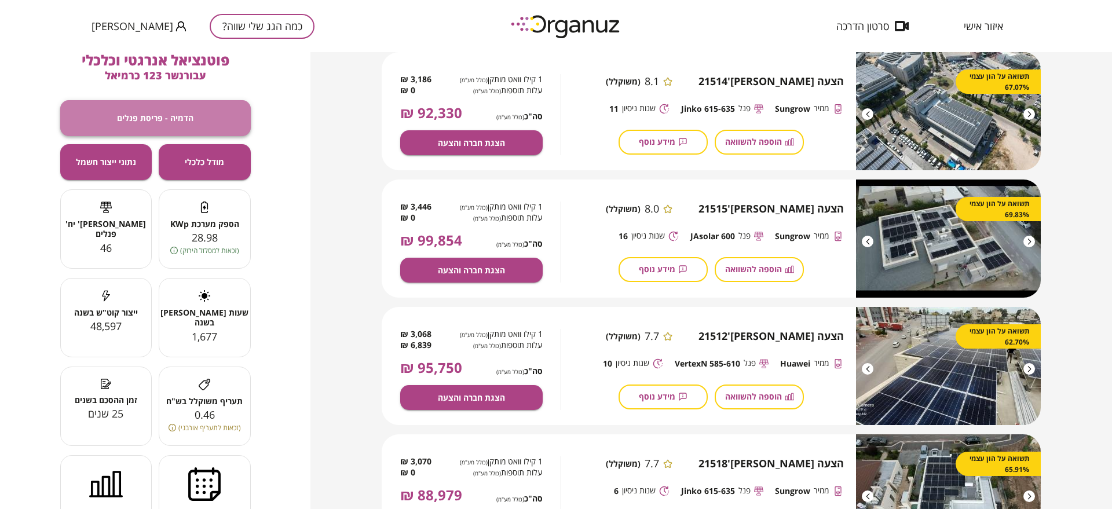
click at [222, 108] on button "הדמיה - פריסת פנלים" at bounding box center [155, 118] width 191 height 36
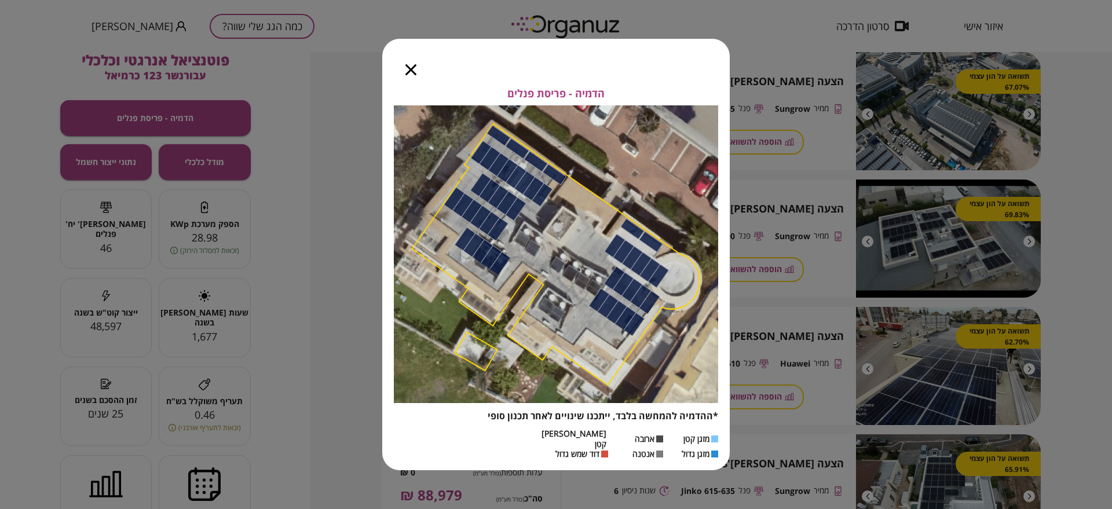
click at [413, 71] on icon "button" at bounding box center [410, 69] width 11 height 11
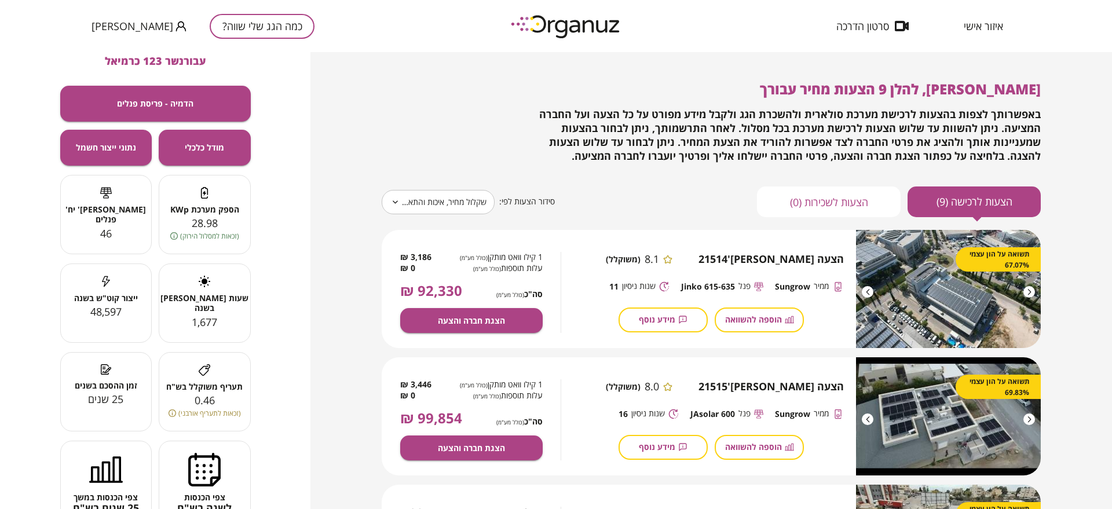
scroll to position [0, 0]
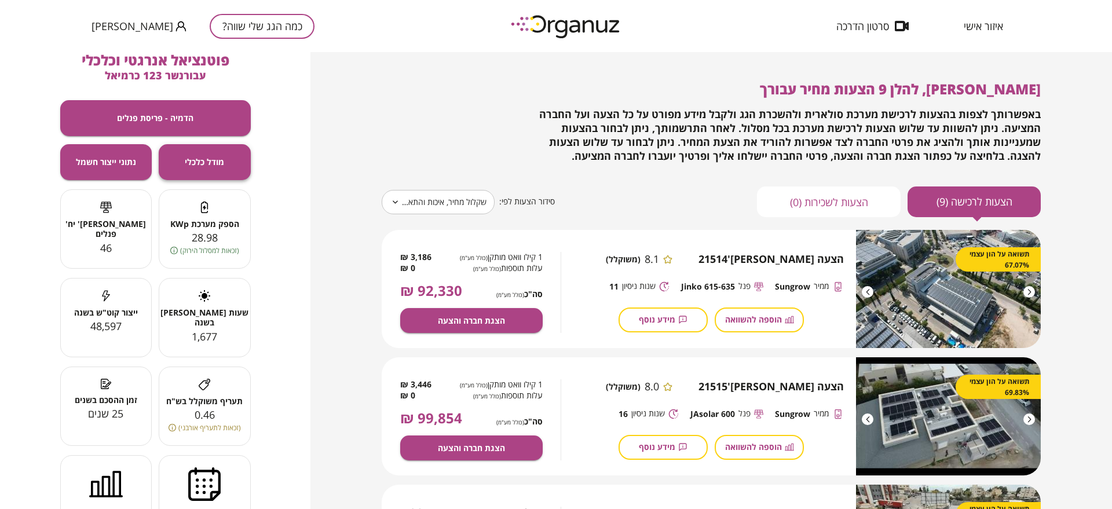
click at [206, 153] on button "מודל כלכלי" at bounding box center [205, 162] width 92 height 36
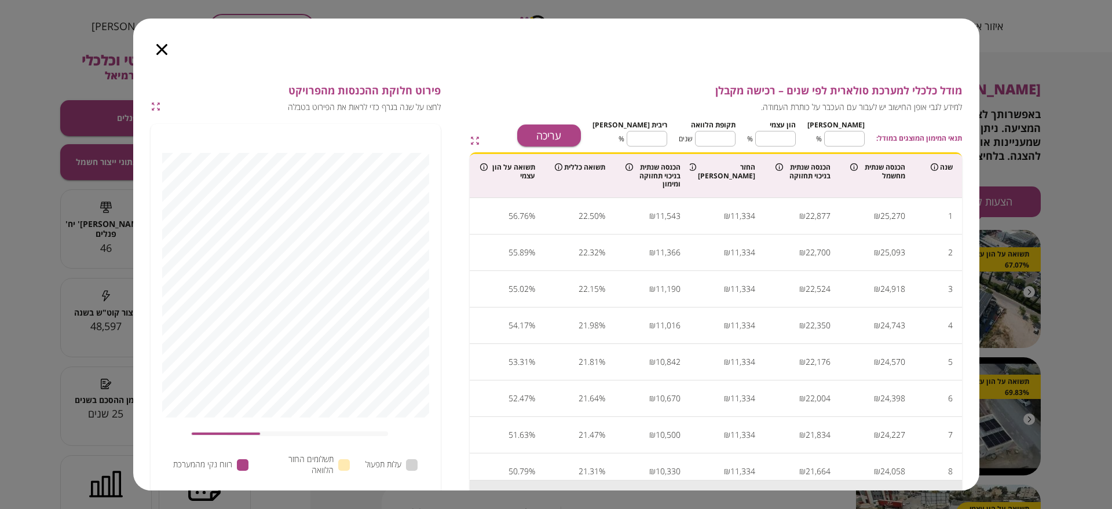
click at [163, 52] on icon "button" at bounding box center [161, 49] width 11 height 11
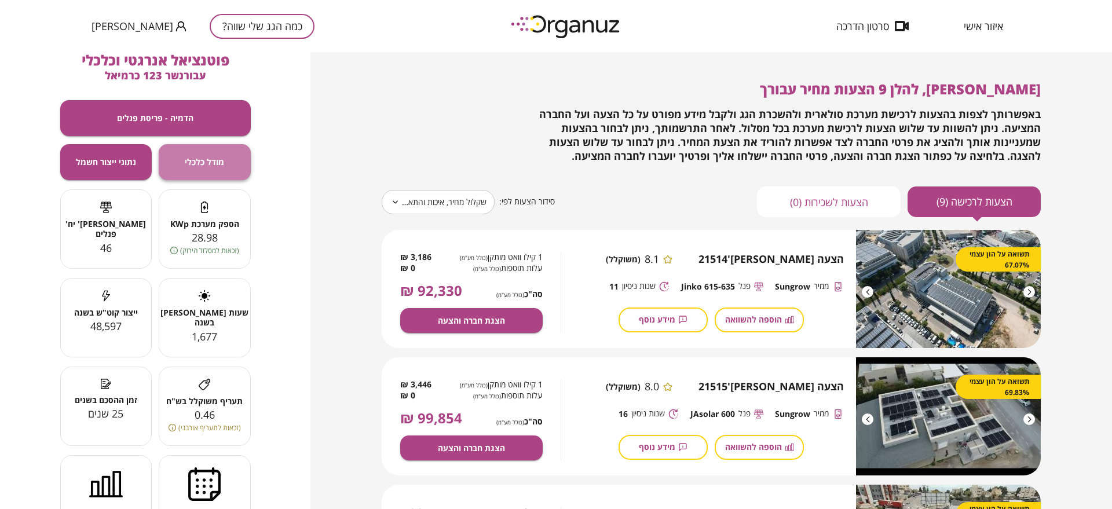
click at [207, 156] on button "מודל כלכלי" at bounding box center [205, 162] width 92 height 36
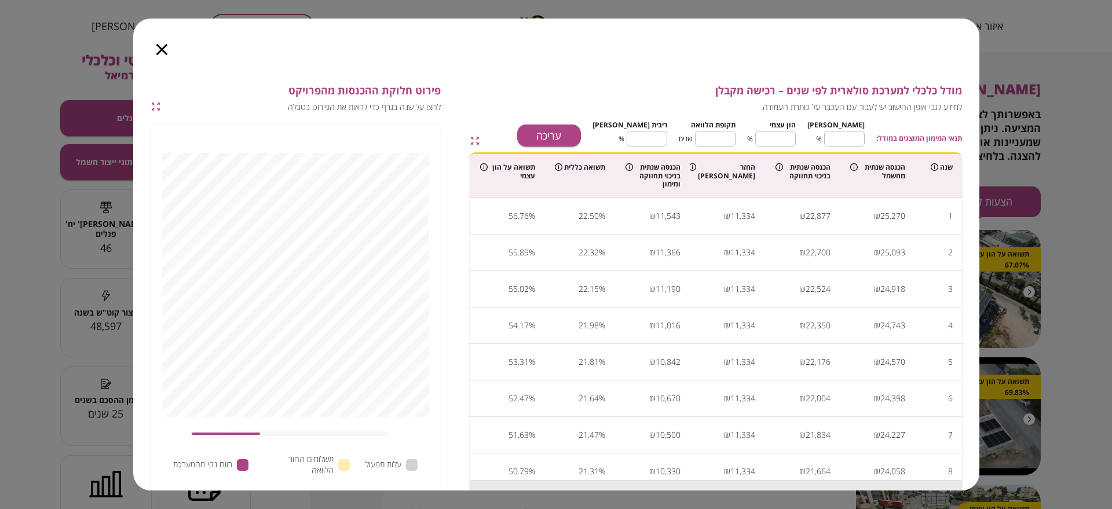
scroll to position [60, 0]
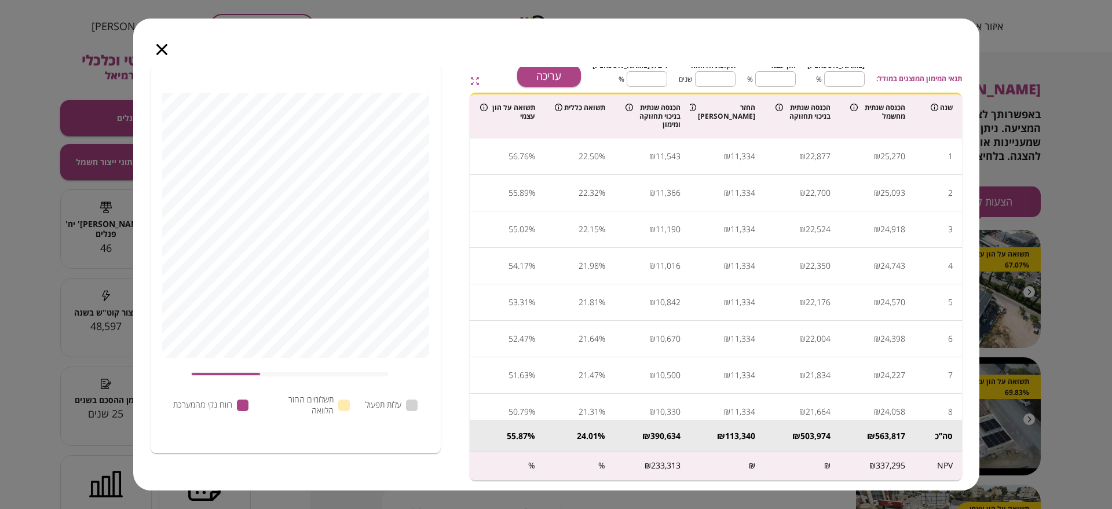
click at [479, 131] on th "תשואה על הון עצמי" at bounding box center [507, 116] width 75 height 44
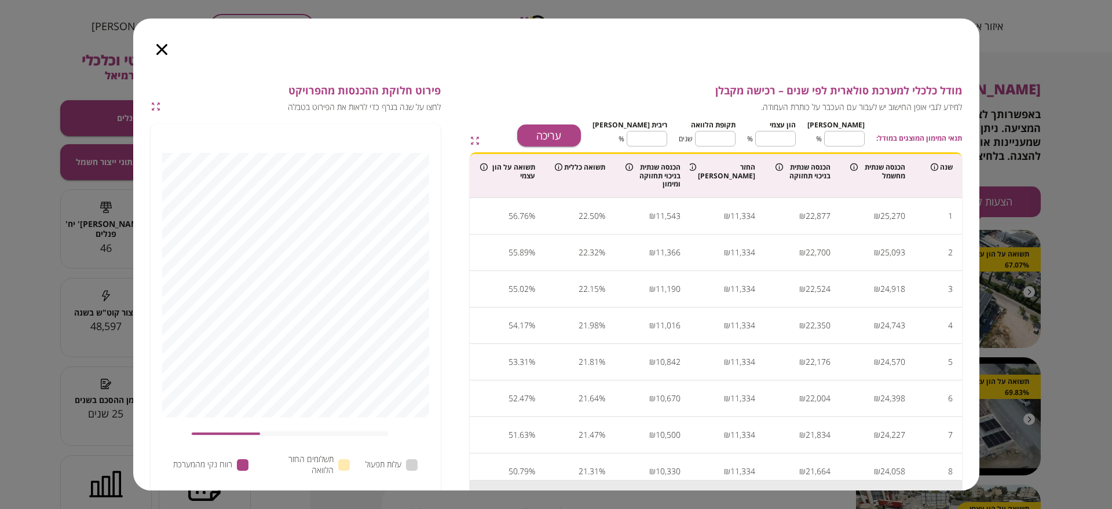
click at [161, 46] on icon "button" at bounding box center [161, 49] width 11 height 11
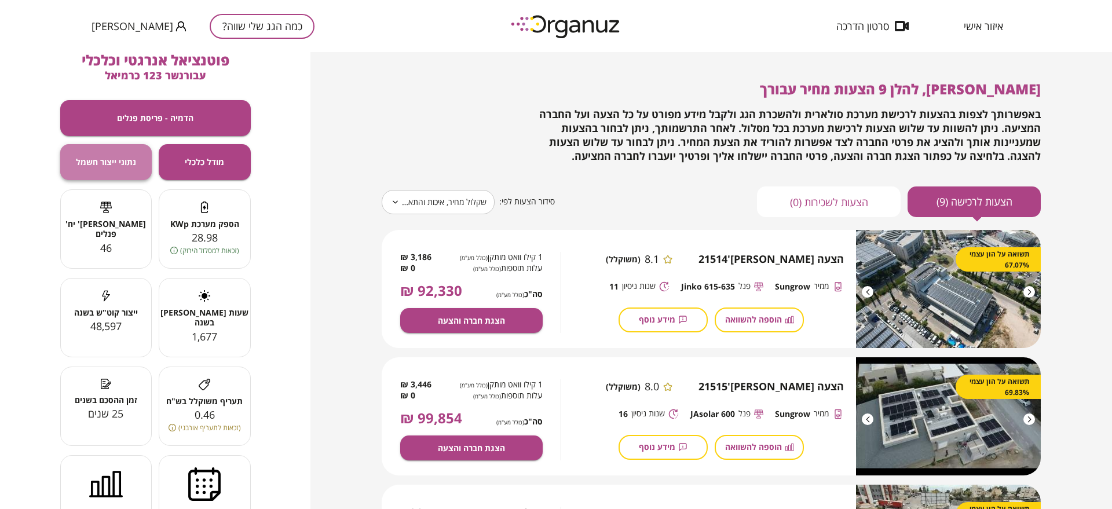
click at [131, 157] on span "נתוני ייצור חשמל" at bounding box center [106, 162] width 60 height 10
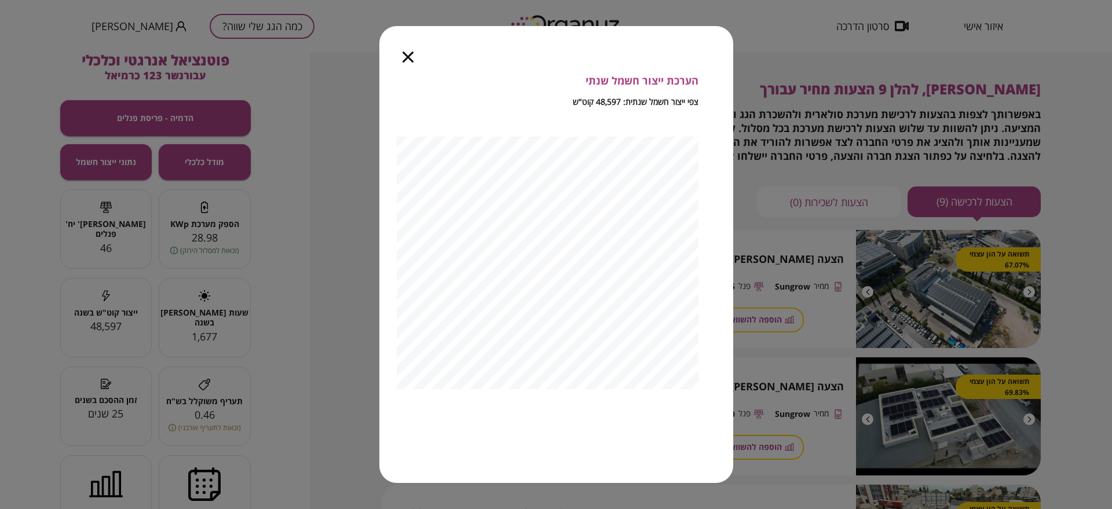
click at [408, 60] on icon "button" at bounding box center [407, 57] width 11 height 11
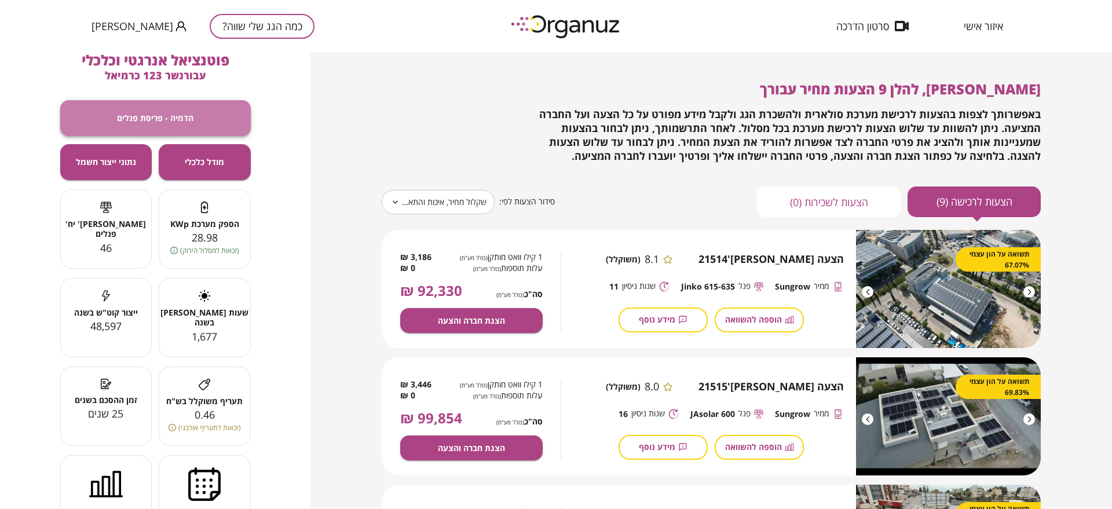
click at [214, 119] on button "הדמיה - פריסת פנלים" at bounding box center [155, 118] width 191 height 36
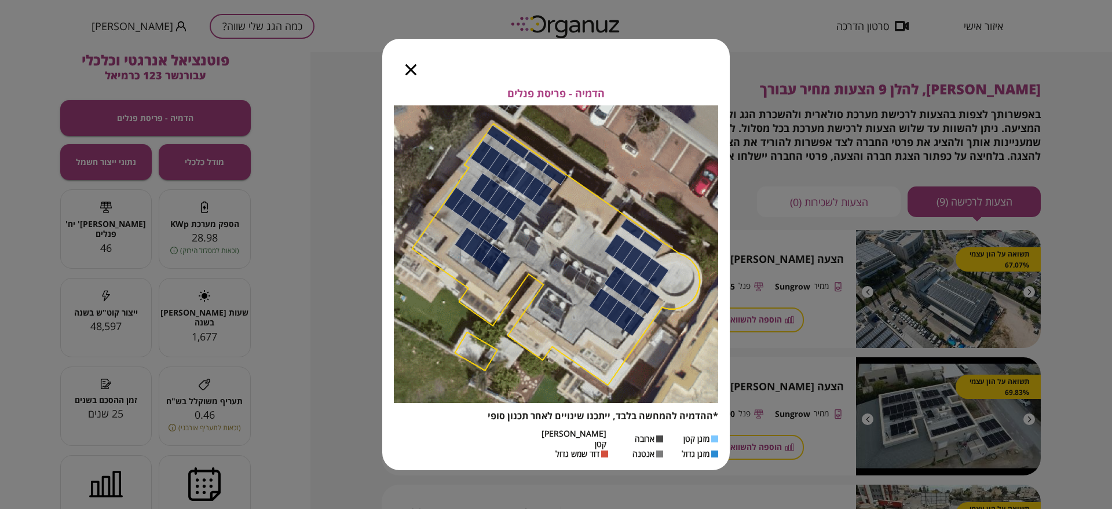
click at [412, 75] on icon "button" at bounding box center [410, 69] width 11 height 11
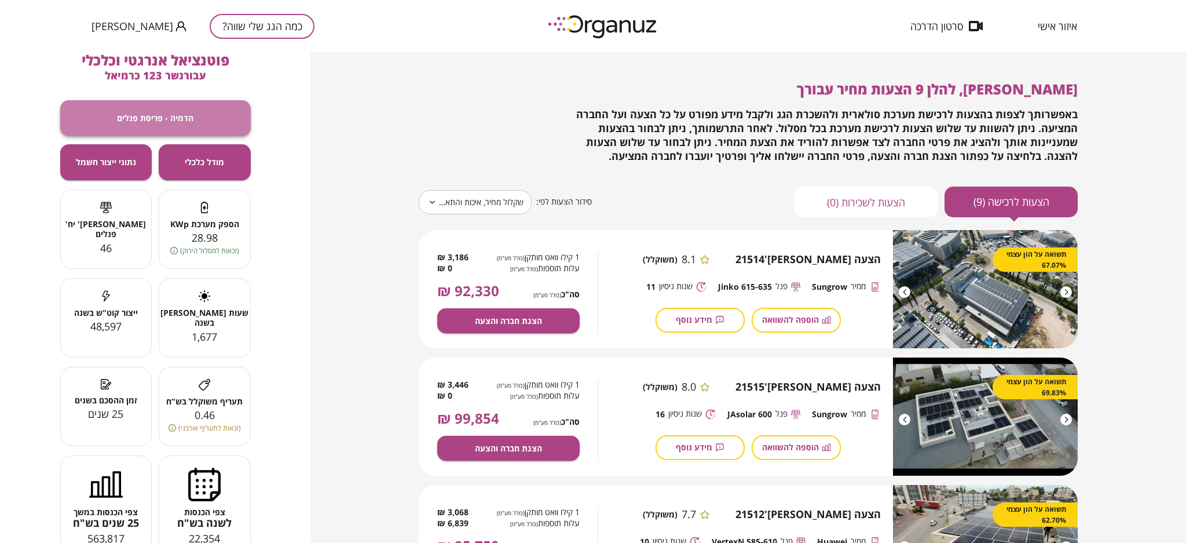
click at [200, 119] on button "הדמיה - פריסת פנלים" at bounding box center [155, 118] width 191 height 36
